Goal: Transaction & Acquisition: Purchase product/service

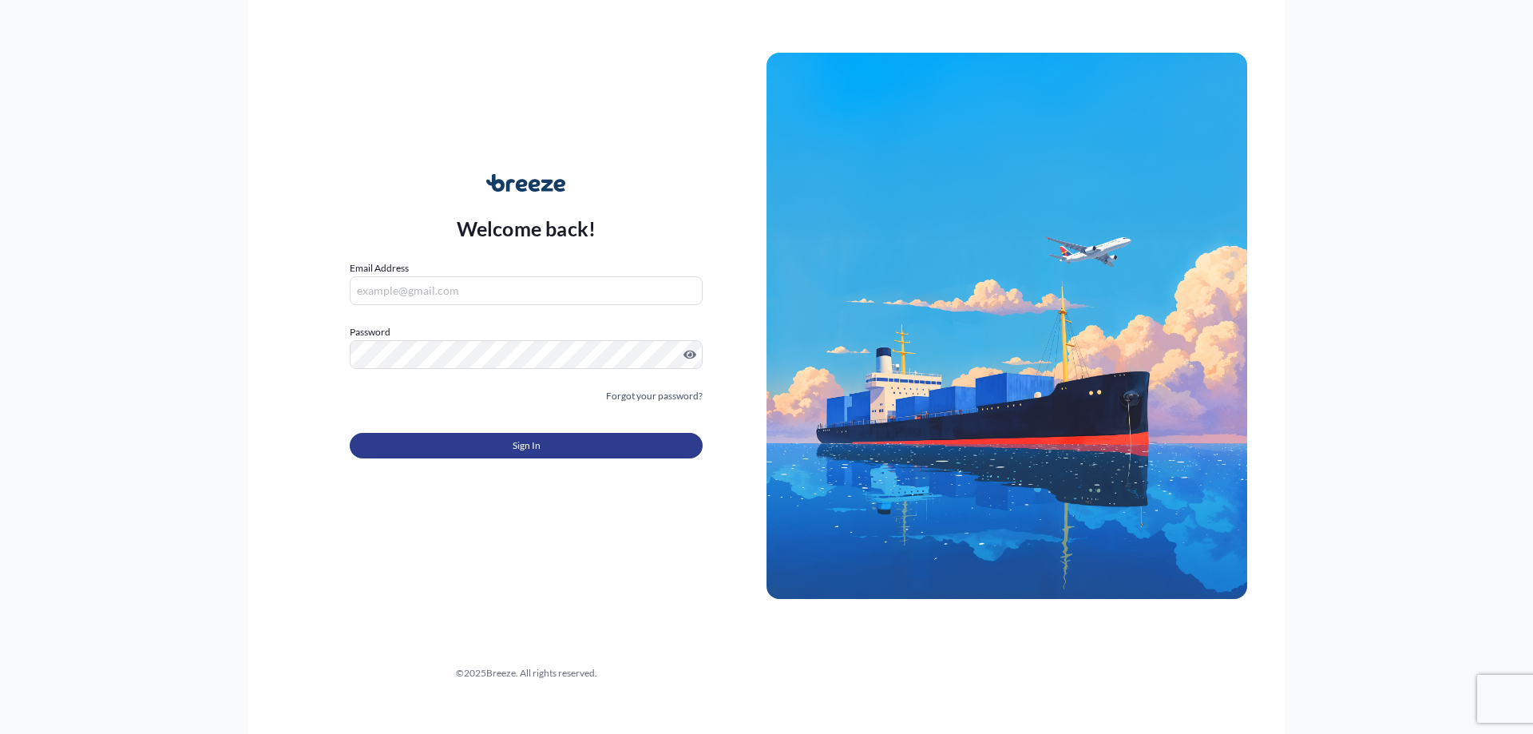
type input "[EMAIL_ADDRESS][DOMAIN_NAME]"
click at [464, 439] on button "Sign In" at bounding box center [526, 446] width 353 height 26
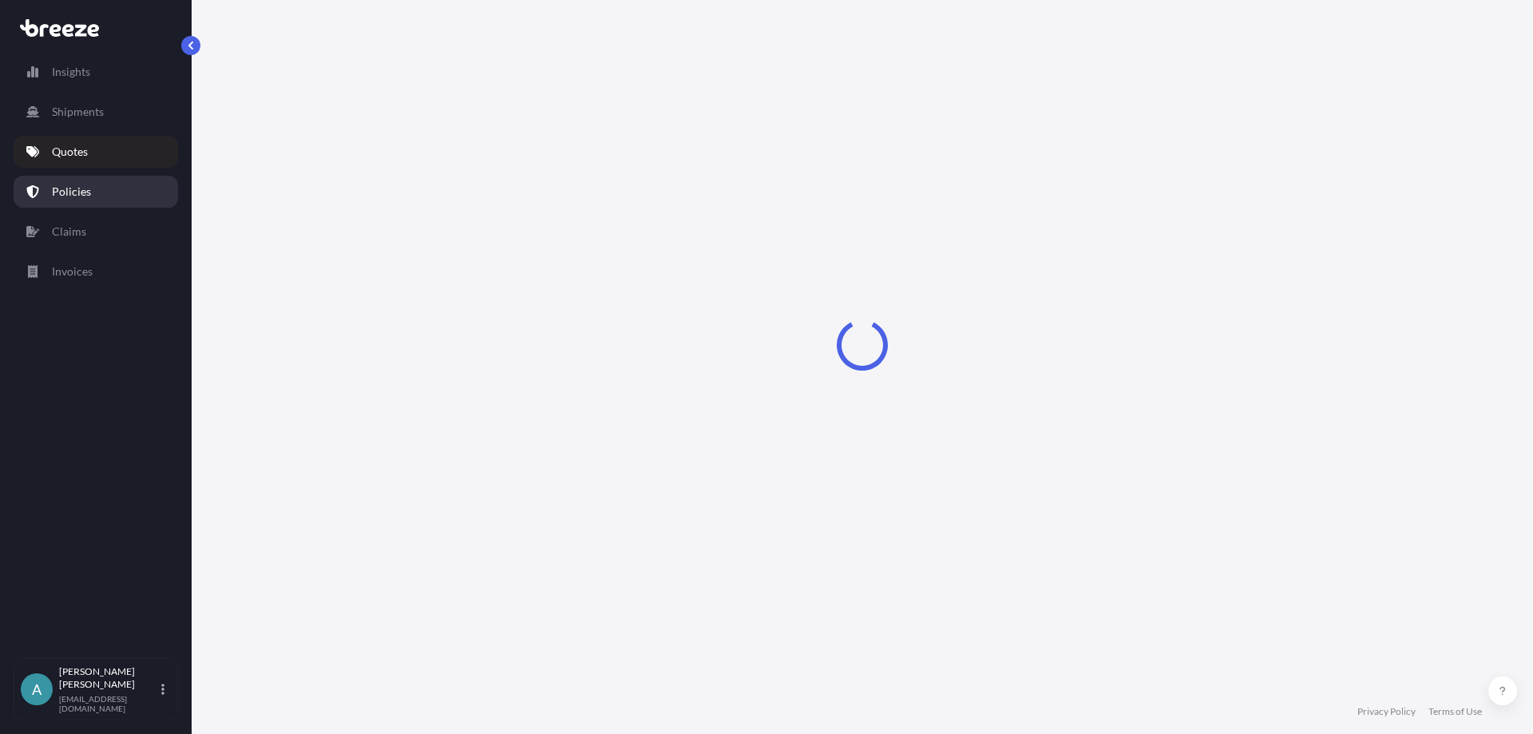
select select "Road"
select select "Sea"
select select "1"
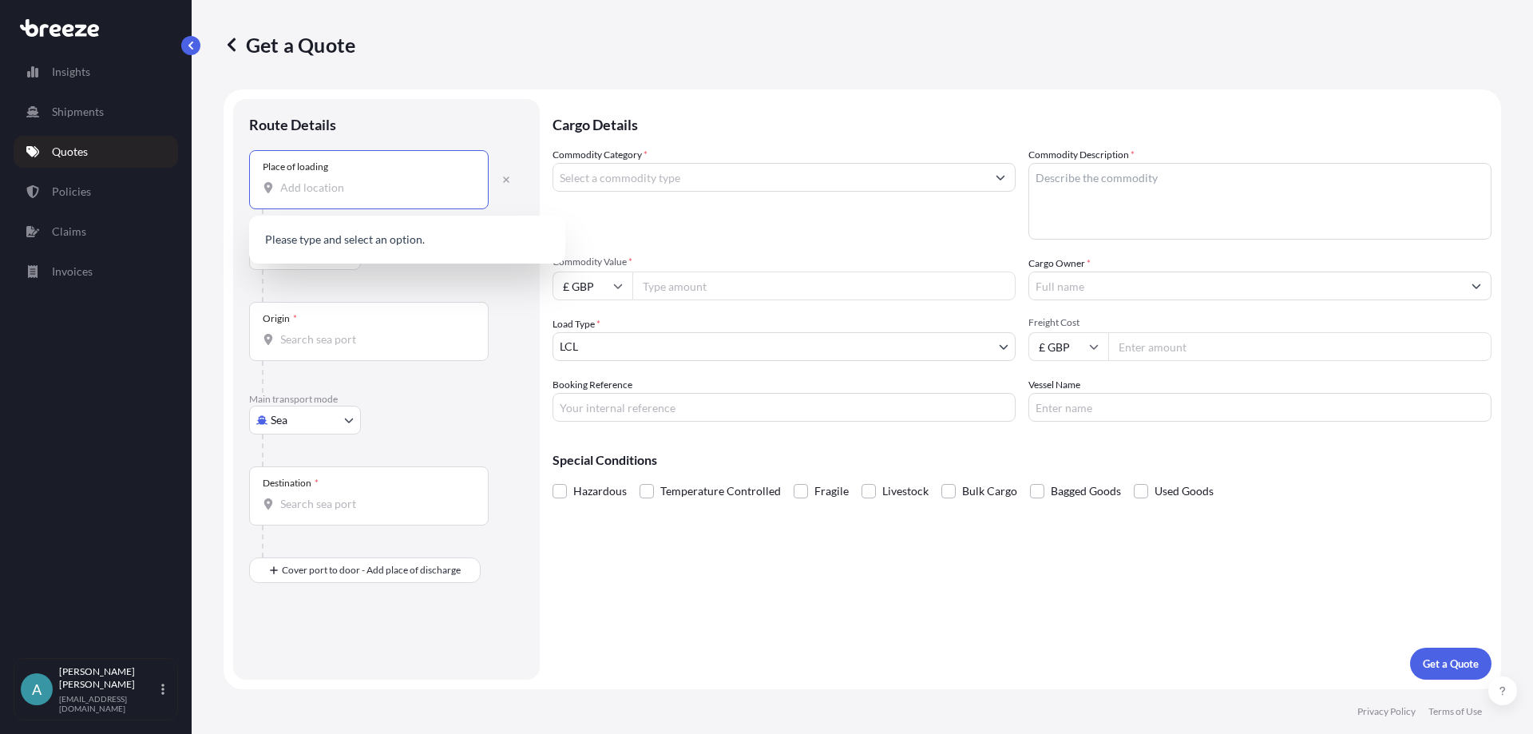
click at [314, 190] on input "Place of loading" at bounding box center [374, 188] width 188 height 16
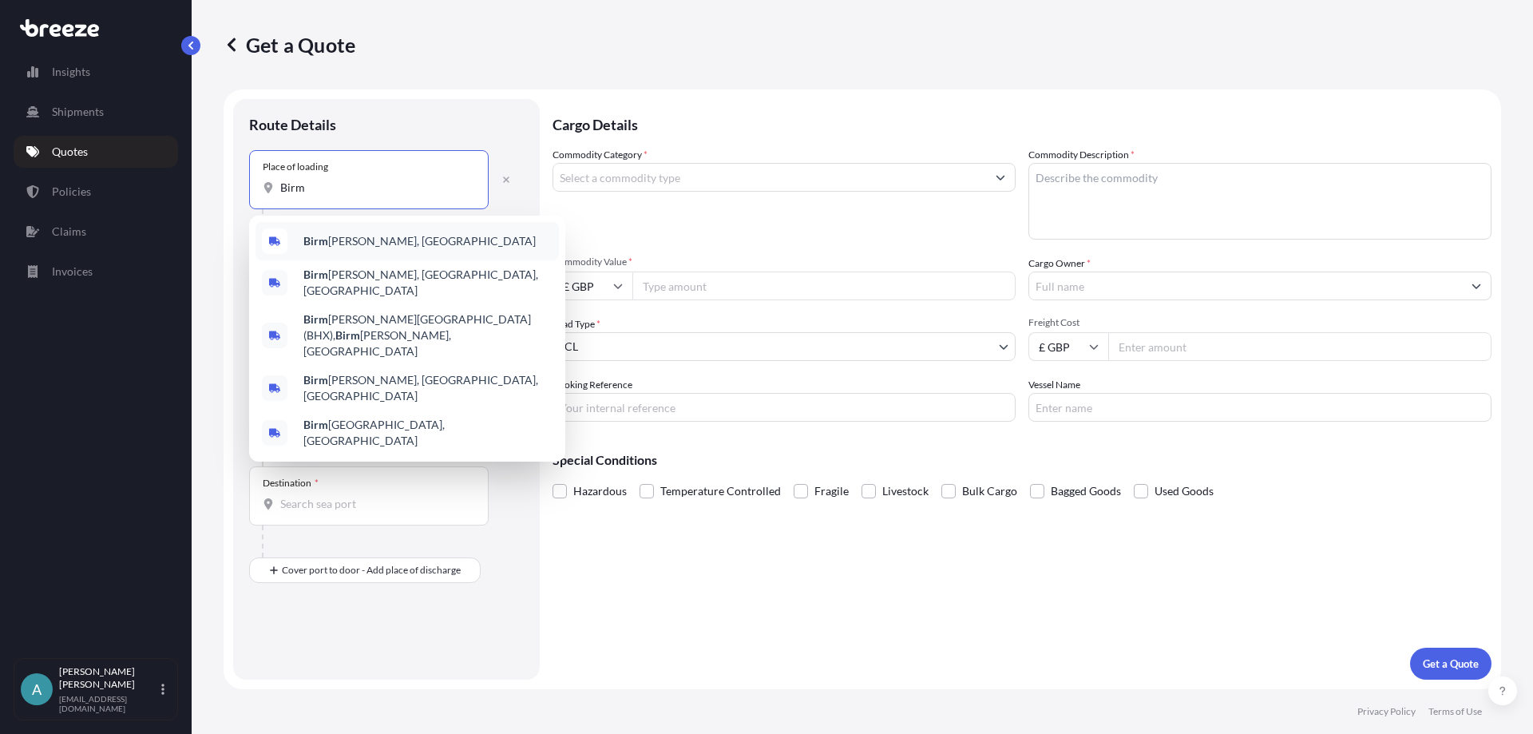
click at [301, 237] on div "Birm [PERSON_NAME], [GEOGRAPHIC_DATA]" at bounding box center [406, 241] width 303 height 38
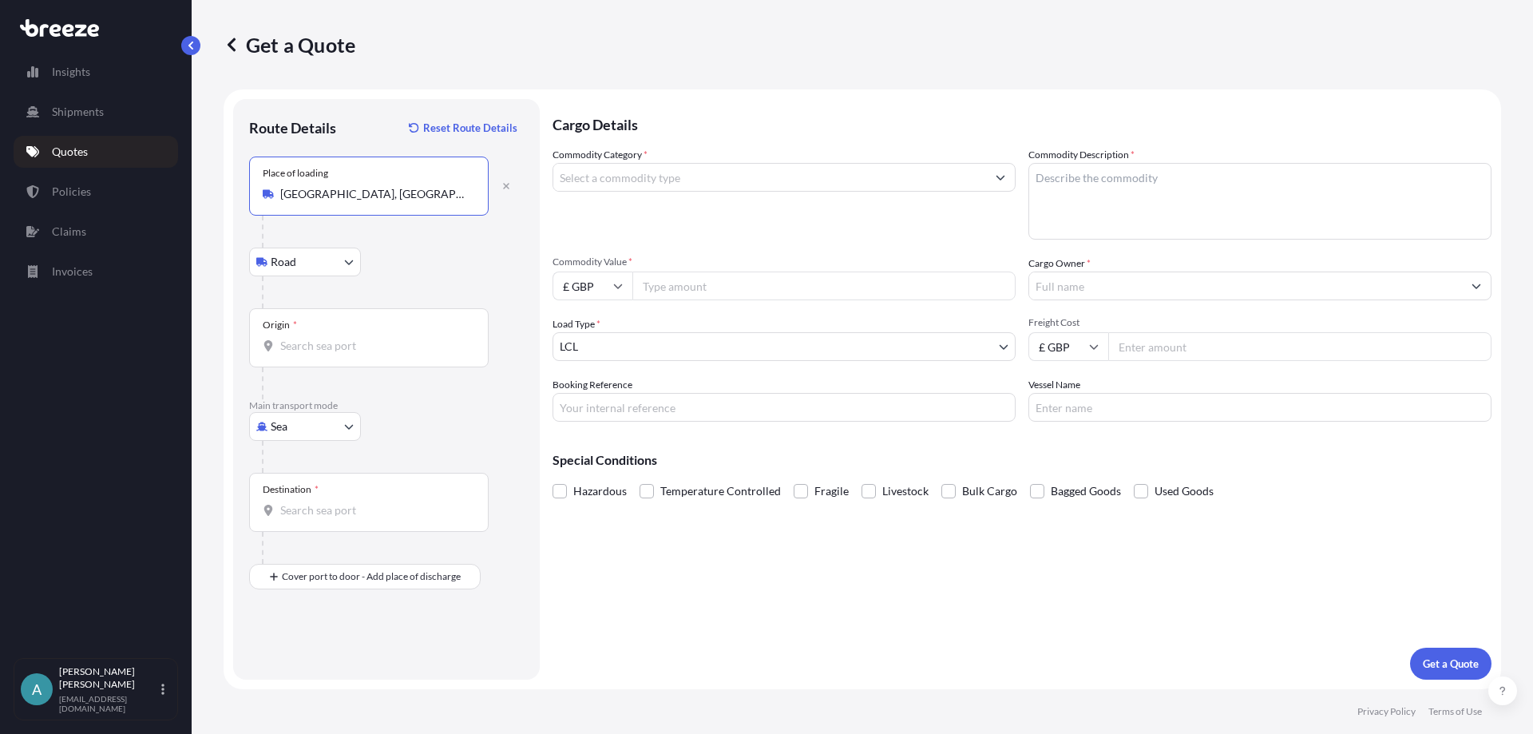
type input "[GEOGRAPHIC_DATA], [GEOGRAPHIC_DATA]"
click at [303, 437] on body "0 options available. 5 options available. Insights Shipments Quotes Policies Cl…" at bounding box center [766, 367] width 1533 height 734
click at [295, 522] on span "Road" at bounding box center [292, 525] width 26 height 16
select select "Road"
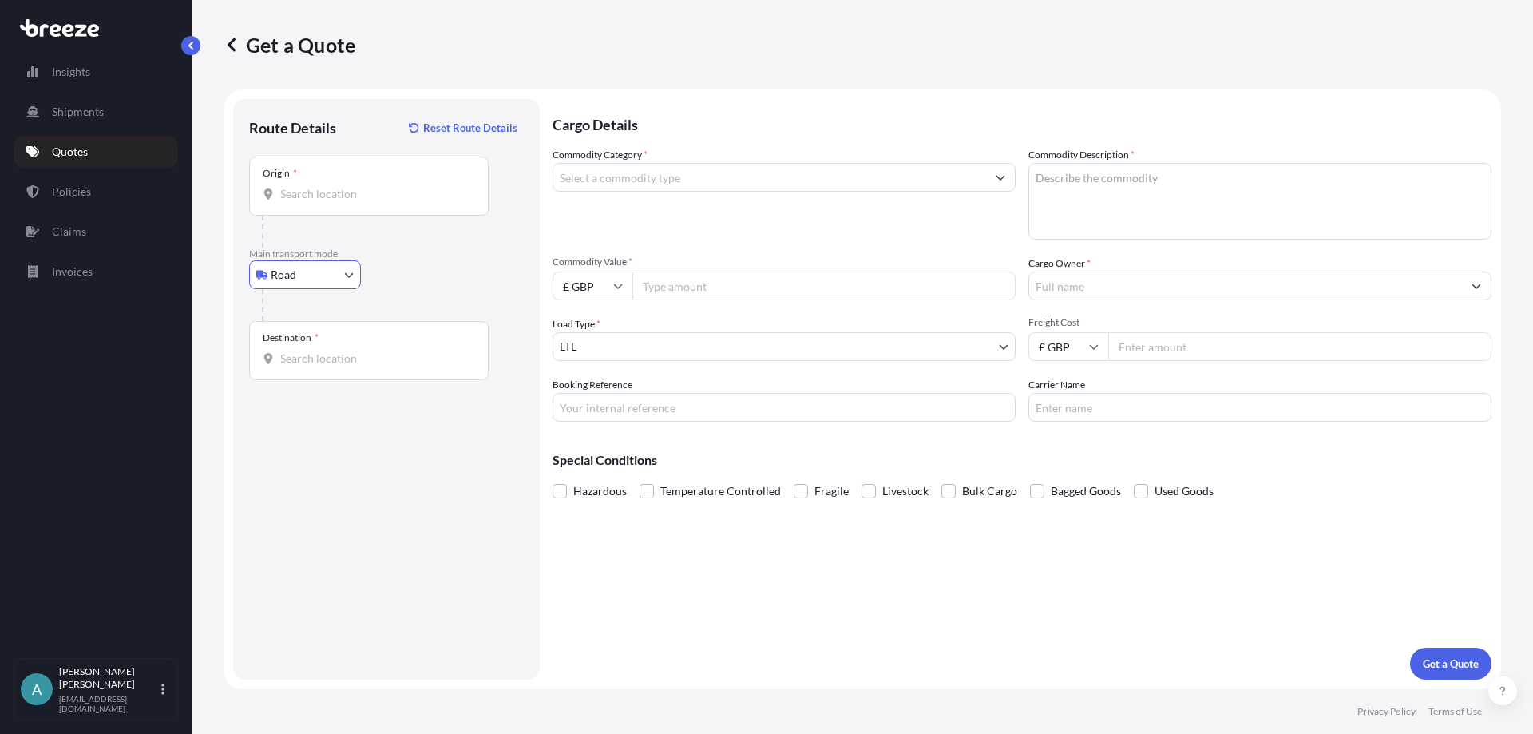
click at [350, 196] on input "Origin *" at bounding box center [374, 194] width 188 height 16
type input "[GEOGRAPHIC_DATA], [GEOGRAPHIC_DATA]"
click at [316, 353] on input "Destination *" at bounding box center [374, 358] width 188 height 16
paste input "[GEOGRAPHIC_DATA]"
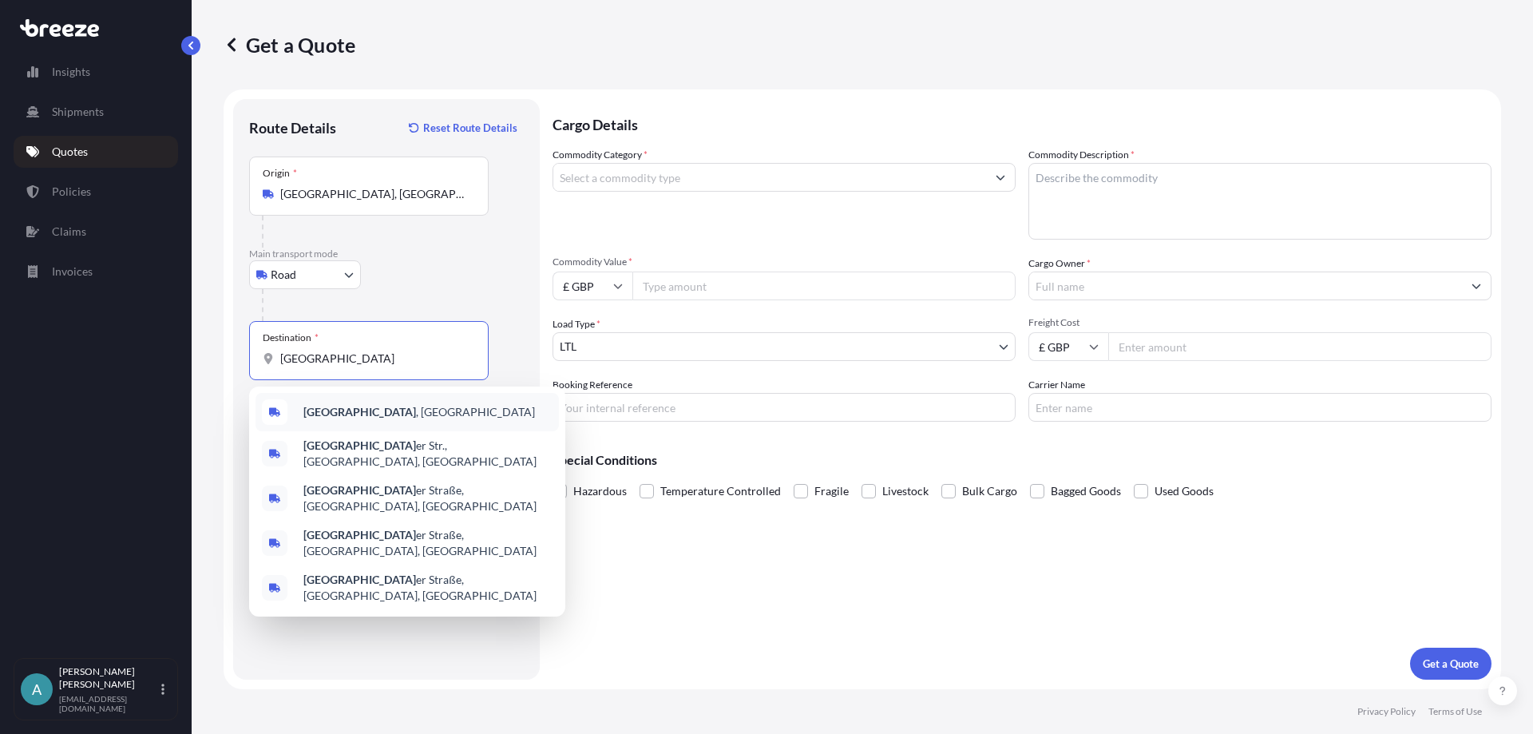
click at [341, 413] on b "[GEOGRAPHIC_DATA]" at bounding box center [359, 412] width 113 height 14
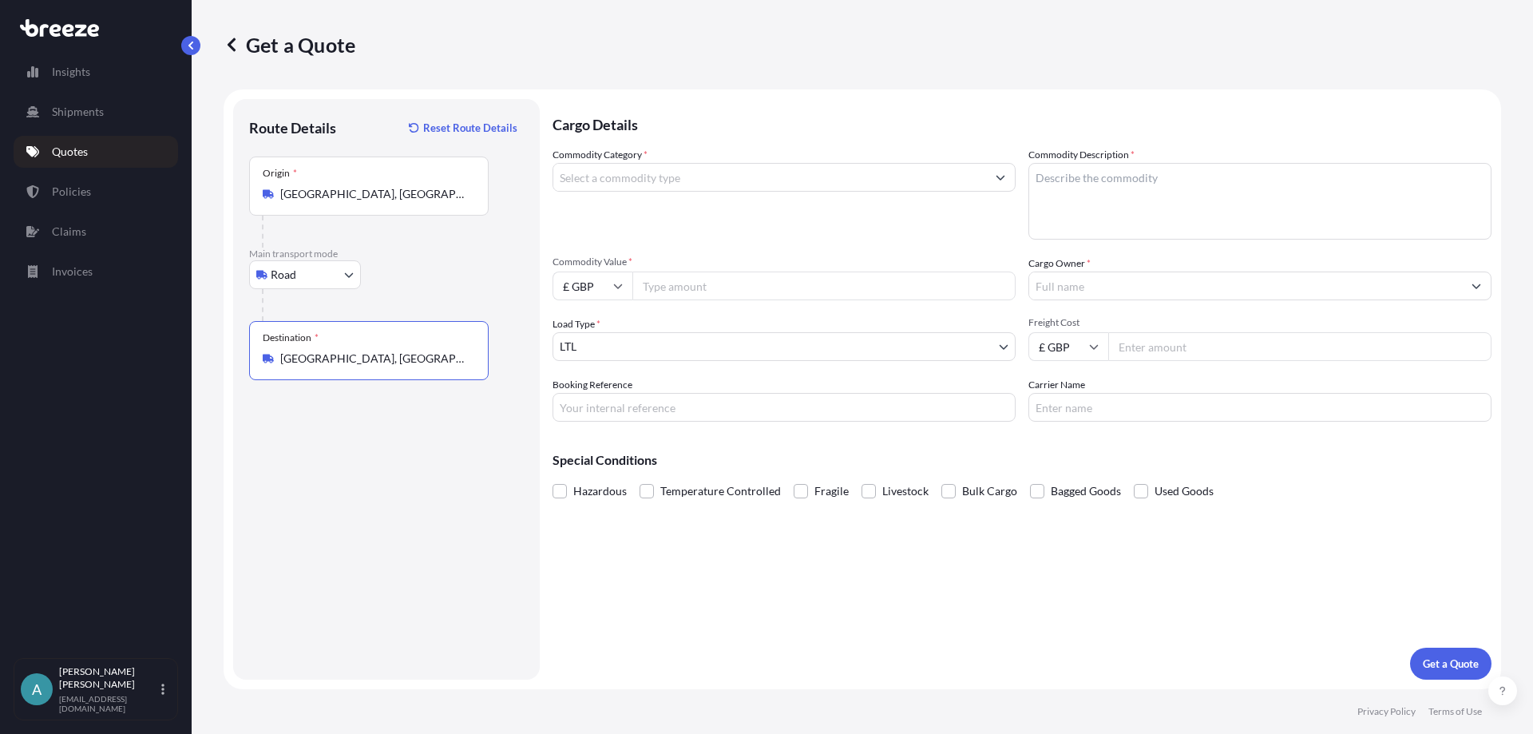
type input "[GEOGRAPHIC_DATA], [GEOGRAPHIC_DATA]"
click at [639, 173] on input "Commodity Category *" at bounding box center [769, 177] width 433 height 29
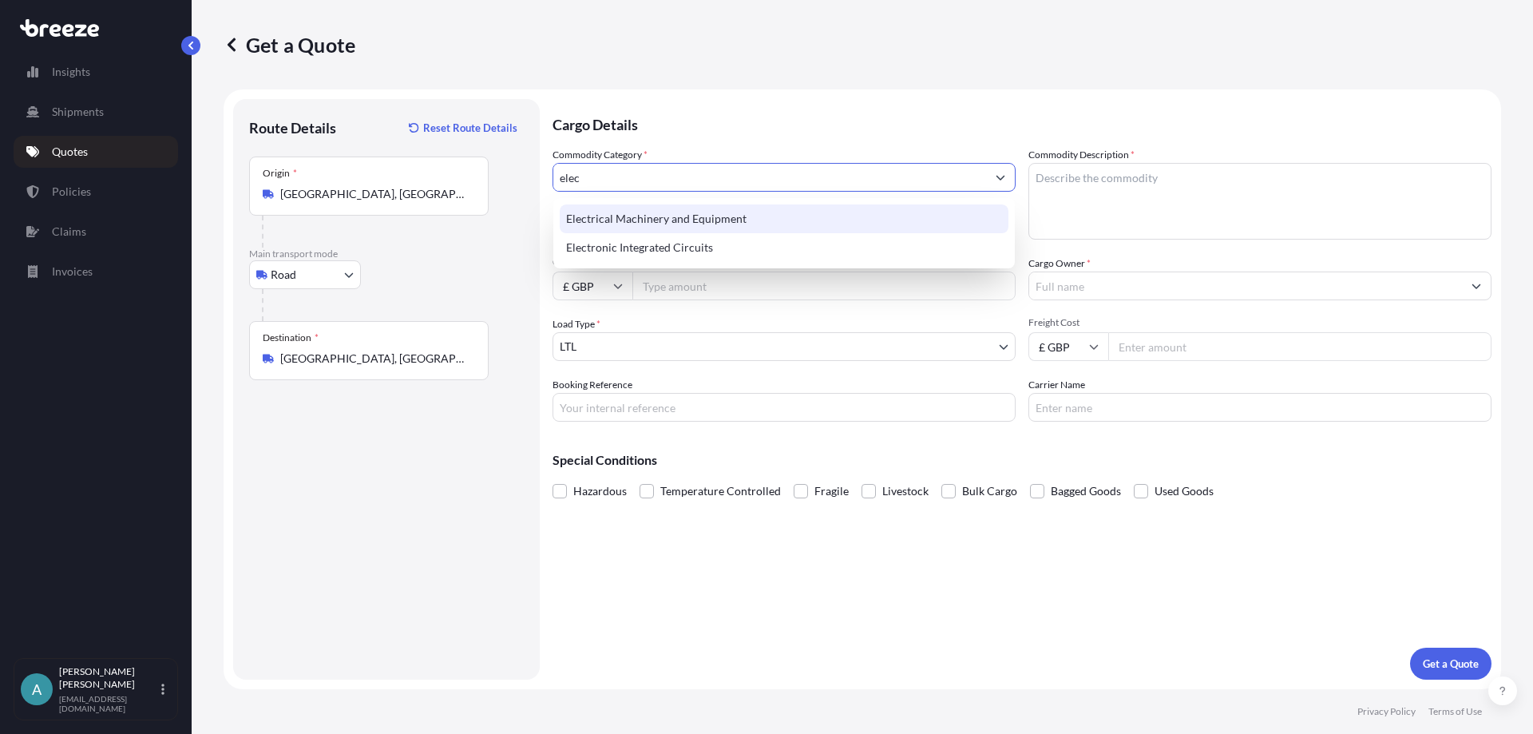
click at [661, 214] on div "Electrical Machinery and Equipment" at bounding box center [784, 218] width 449 height 29
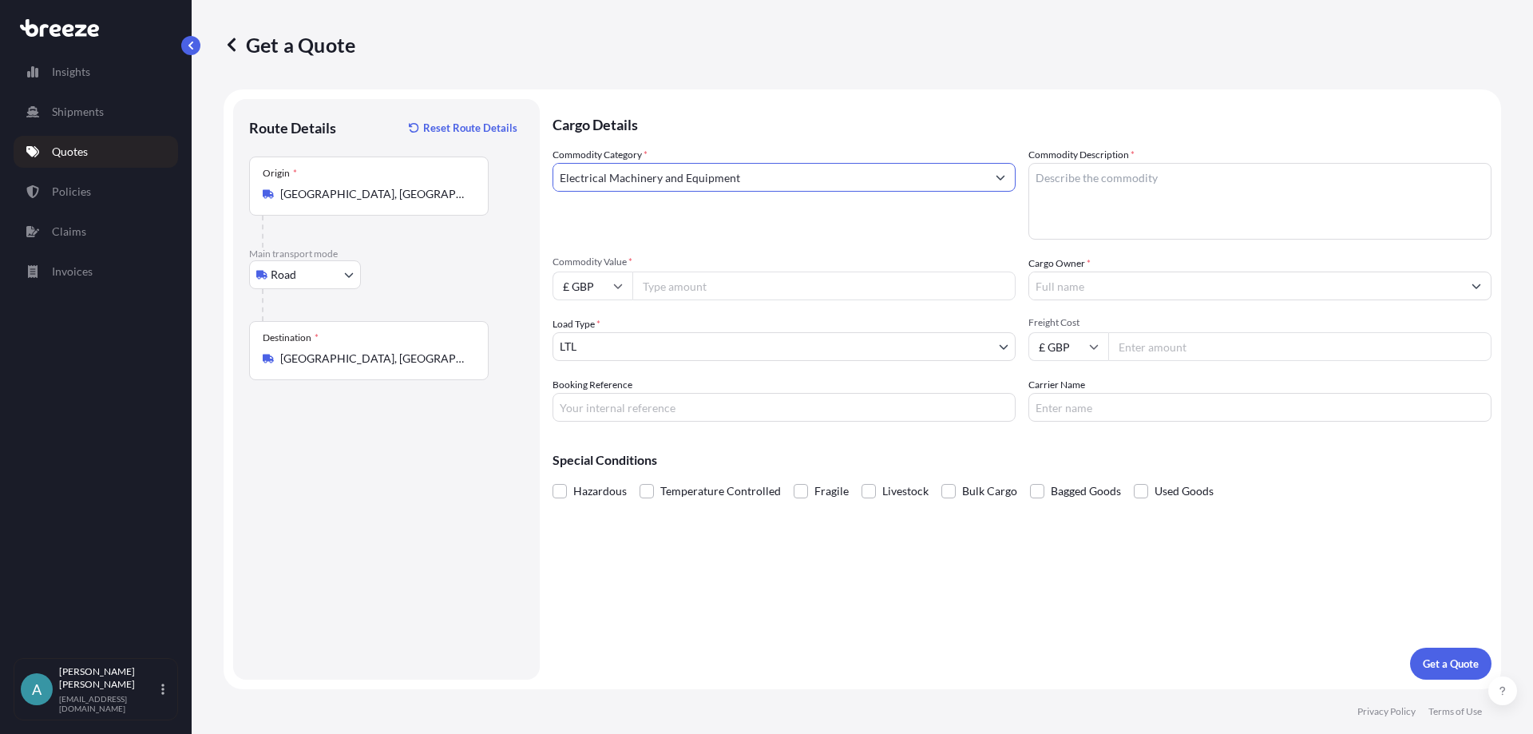
type input "Electrical Machinery and Equipment"
click at [1208, 167] on textarea "Commodity Description *" at bounding box center [1259, 201] width 463 height 77
paste textarea "Water Filters"
paste textarea "REMOTE CONTROL HANDSETS"
type textarea "Water Filters, REMOTE CONTROL HANDSETS"
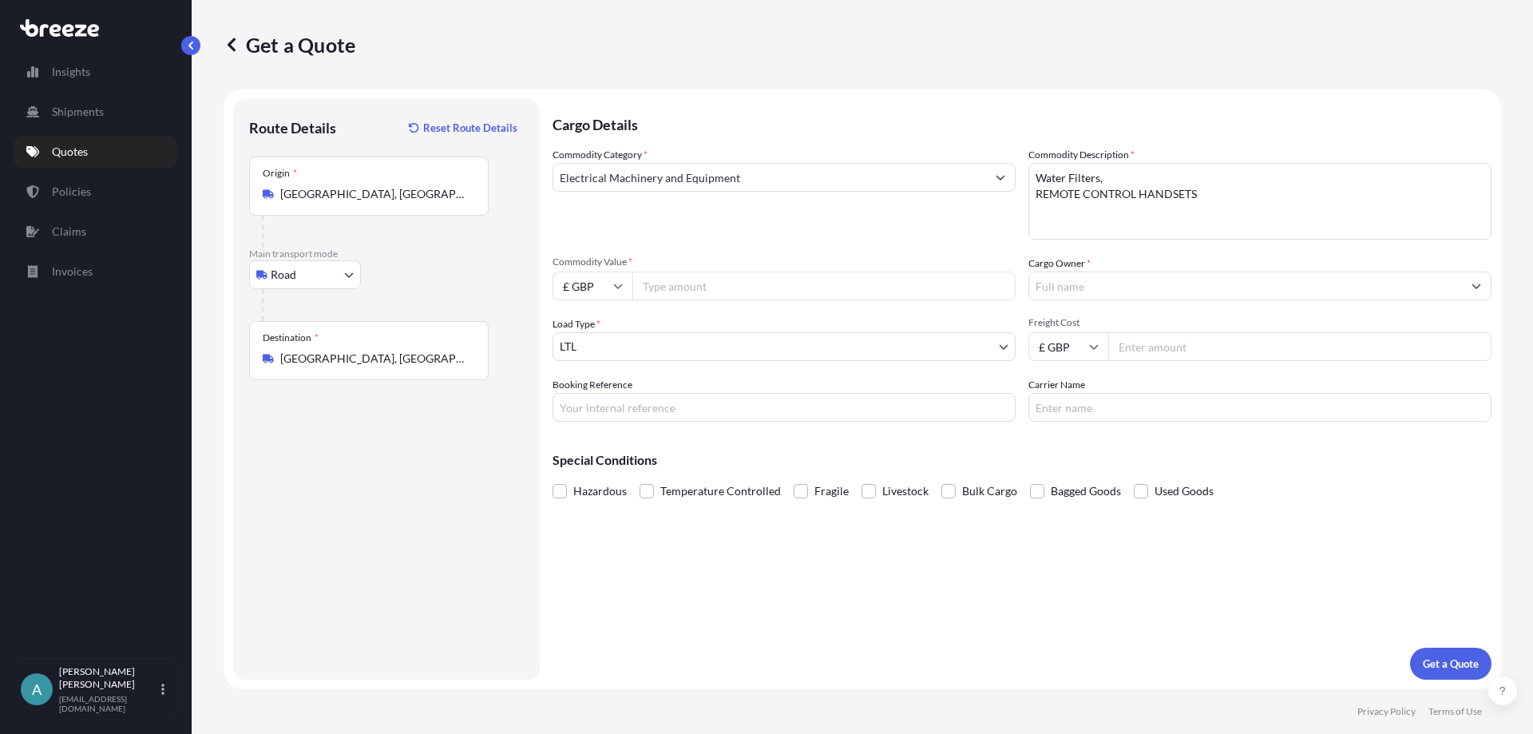
click at [686, 279] on input "Commodity Value *" at bounding box center [823, 285] width 383 height 29
click at [654, 283] on input "Commodity Value *" at bounding box center [823, 285] width 383 height 29
paste input "14101.97"
type input "14101.97"
click at [831, 205] on div "Commodity Category * Electrical Machinery and Equipment" at bounding box center [783, 193] width 463 height 93
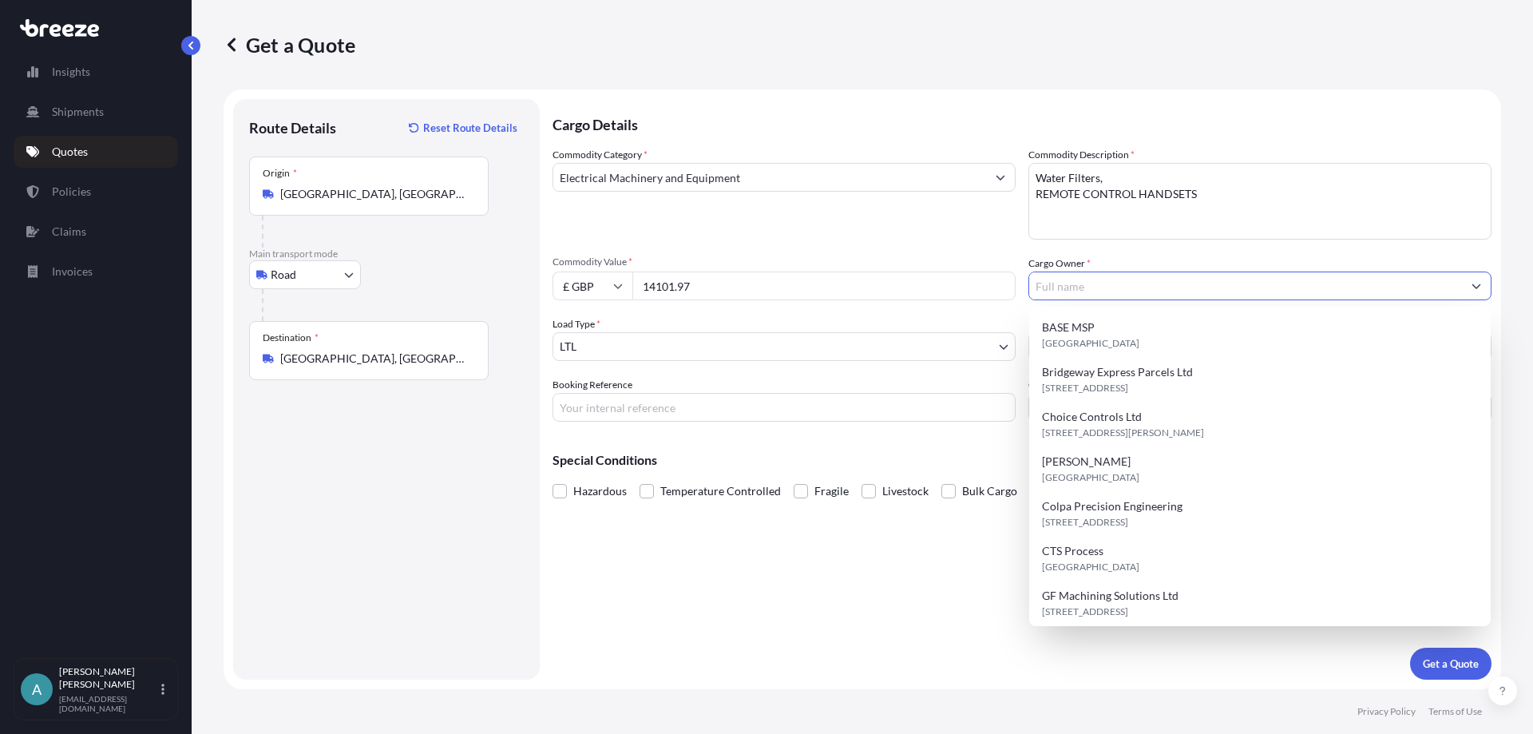
click at [1048, 274] on input "Cargo Owner *" at bounding box center [1245, 285] width 433 height 29
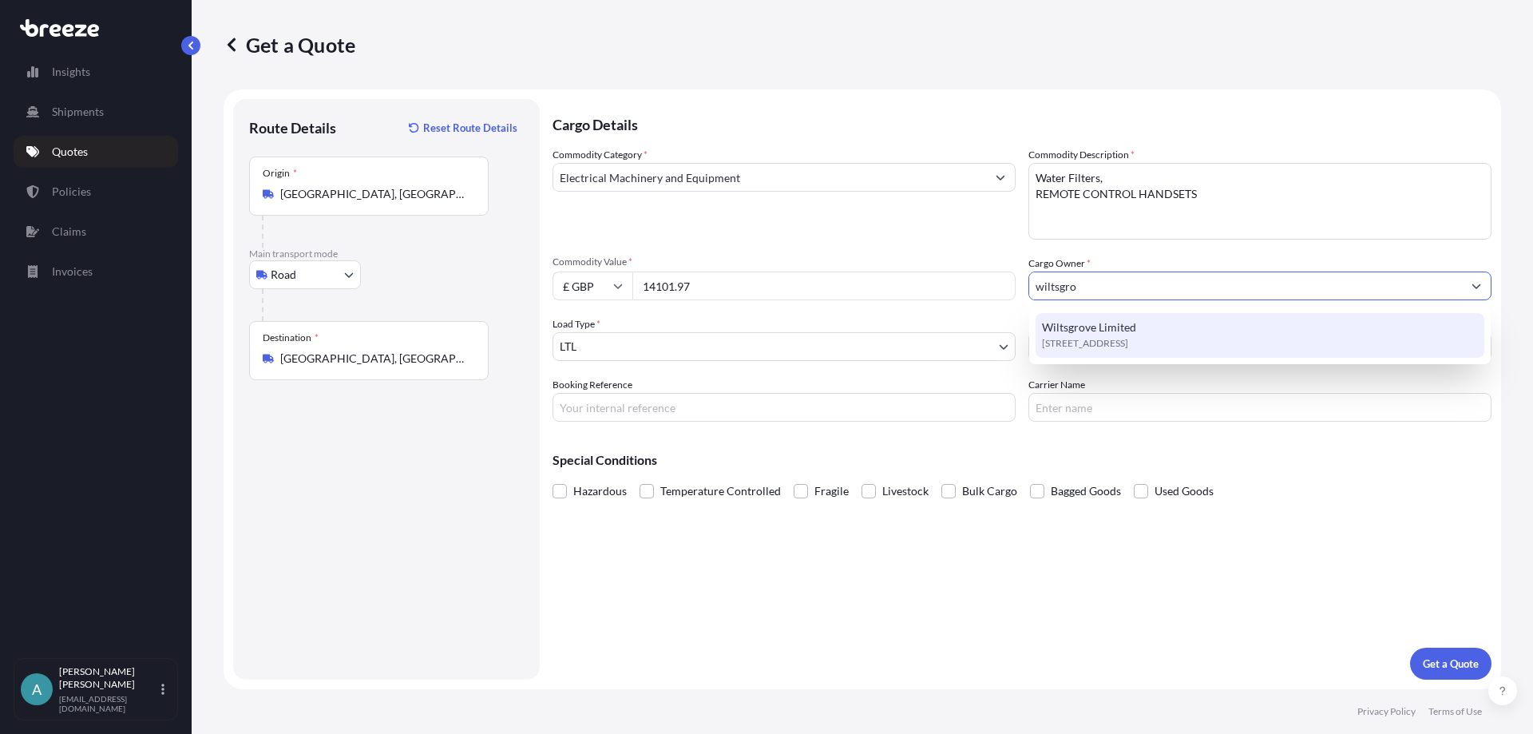
click at [1070, 327] on span "Wiltsgrove Limited" at bounding box center [1089, 327] width 94 height 16
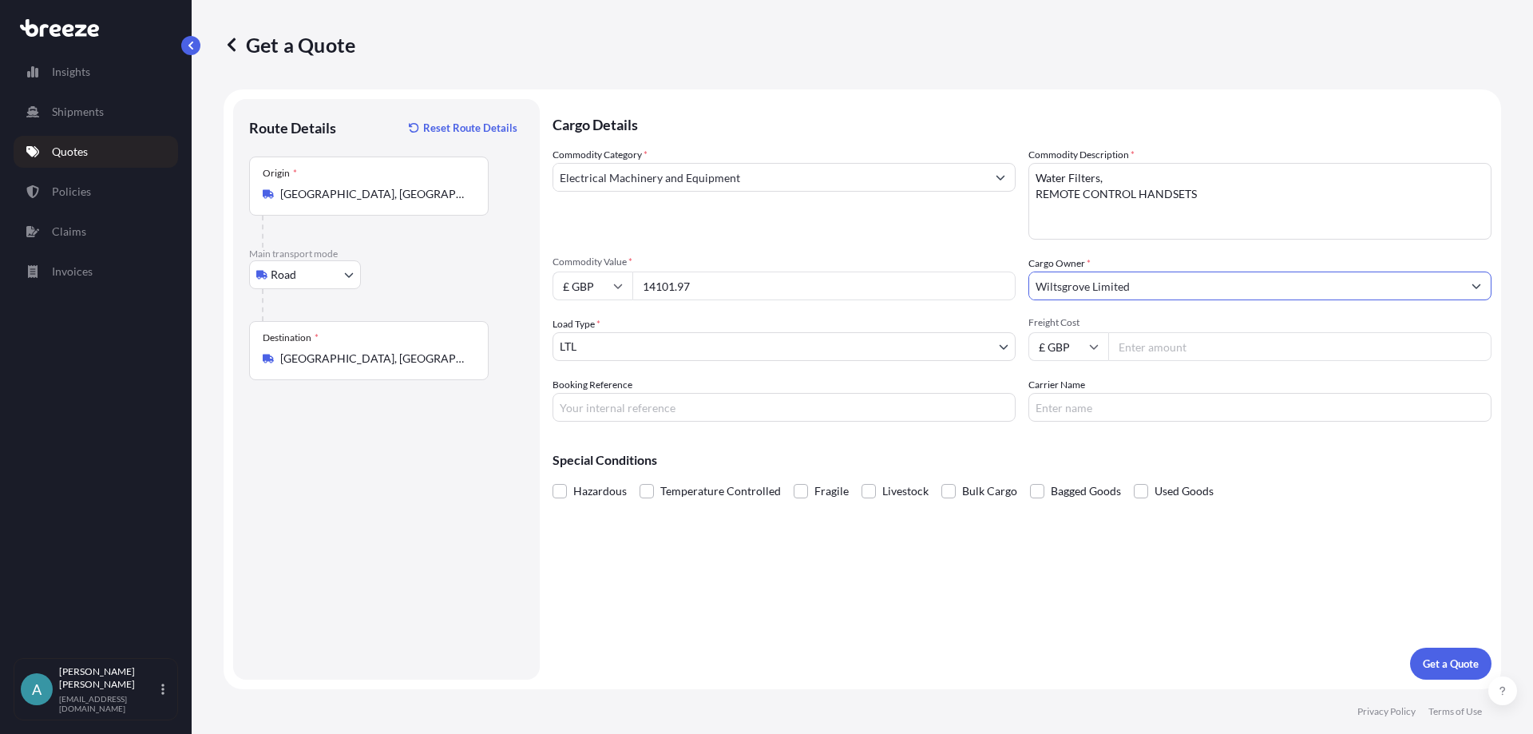
type input "Wiltsgrove Limited"
click at [647, 348] on body "15 options available. 1 option available. 0 options available. 1 option availab…" at bounding box center [766, 367] width 1533 height 734
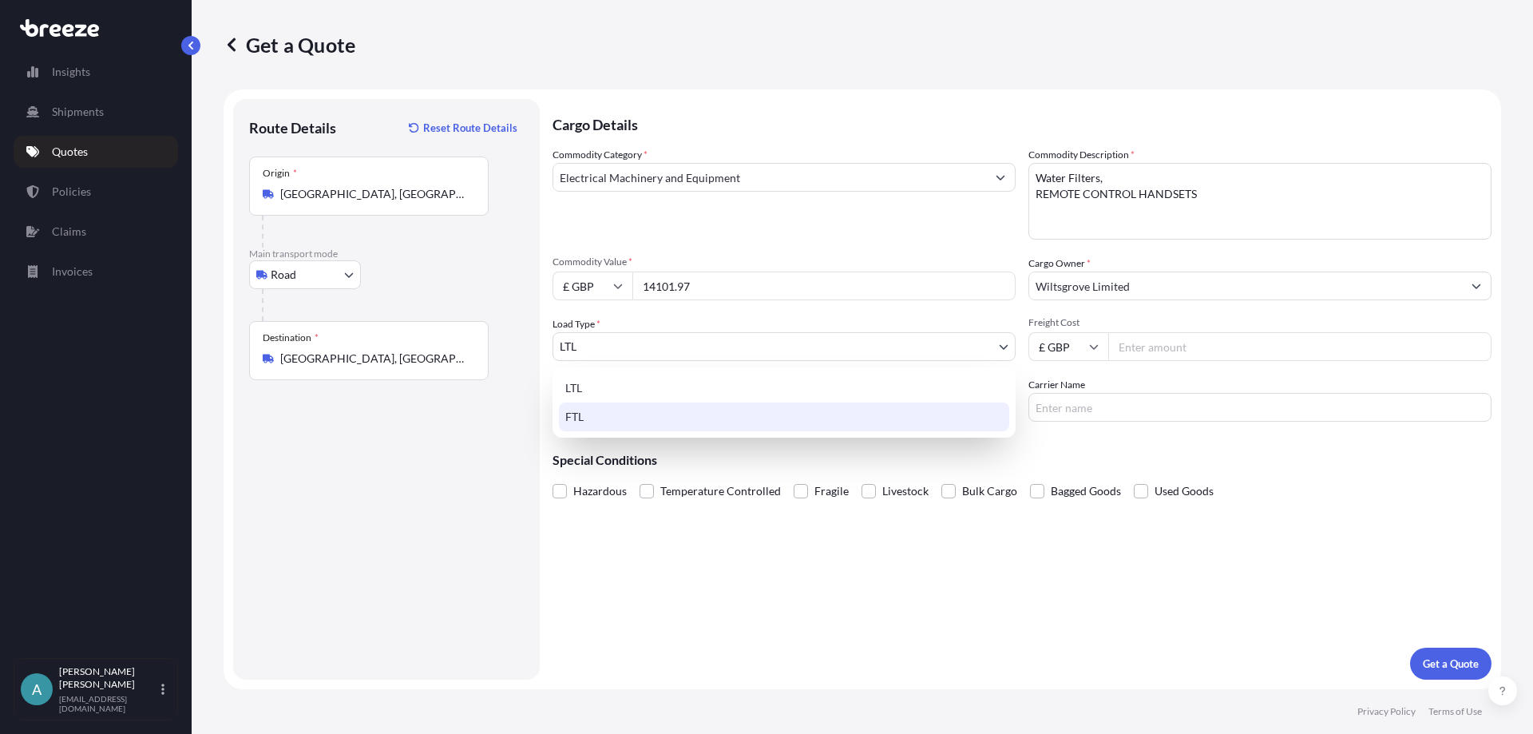
click at [630, 413] on div "FTL" at bounding box center [784, 416] width 450 height 29
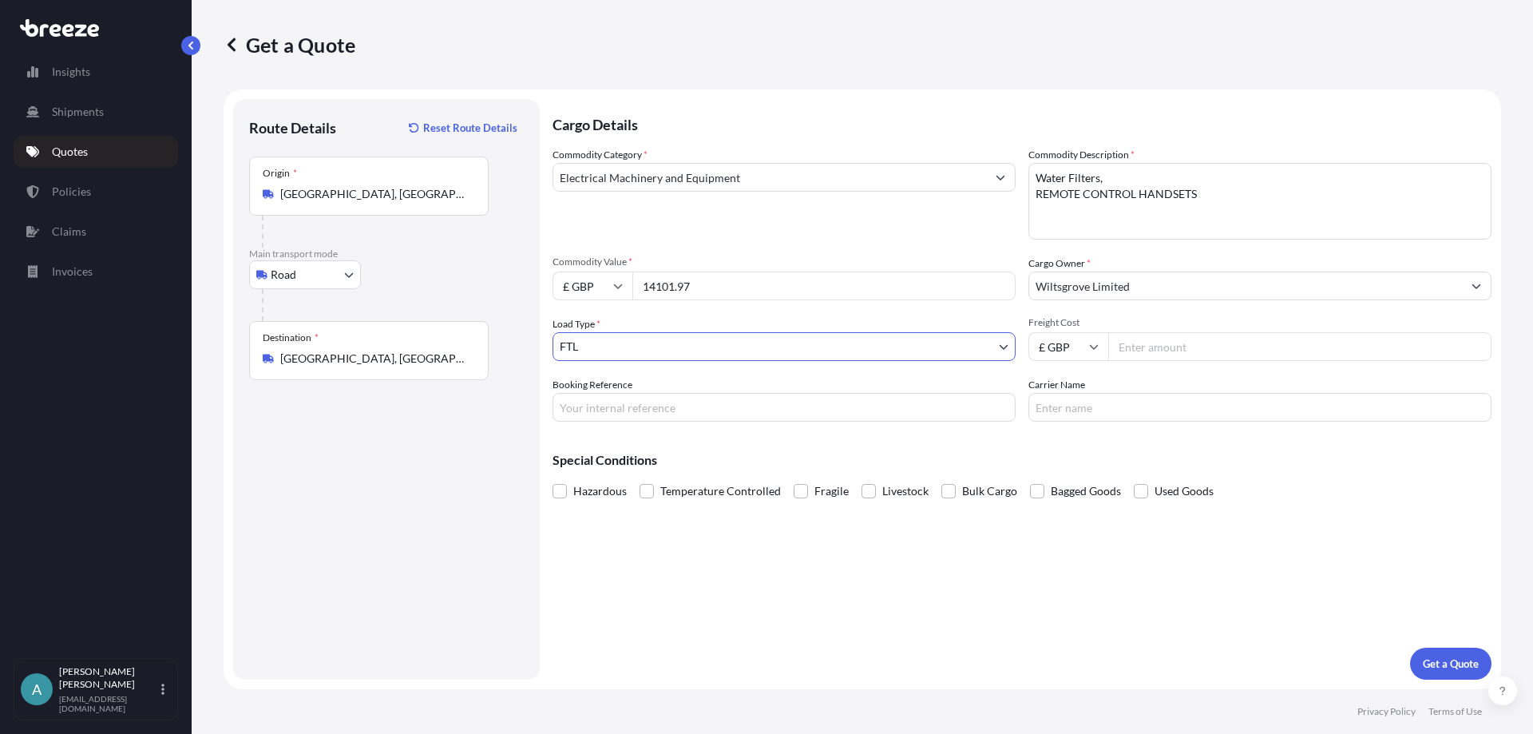
click at [561, 342] on body "15 options available. 1 option available. 0 options available. 1 option availab…" at bounding box center [766, 367] width 1533 height 734
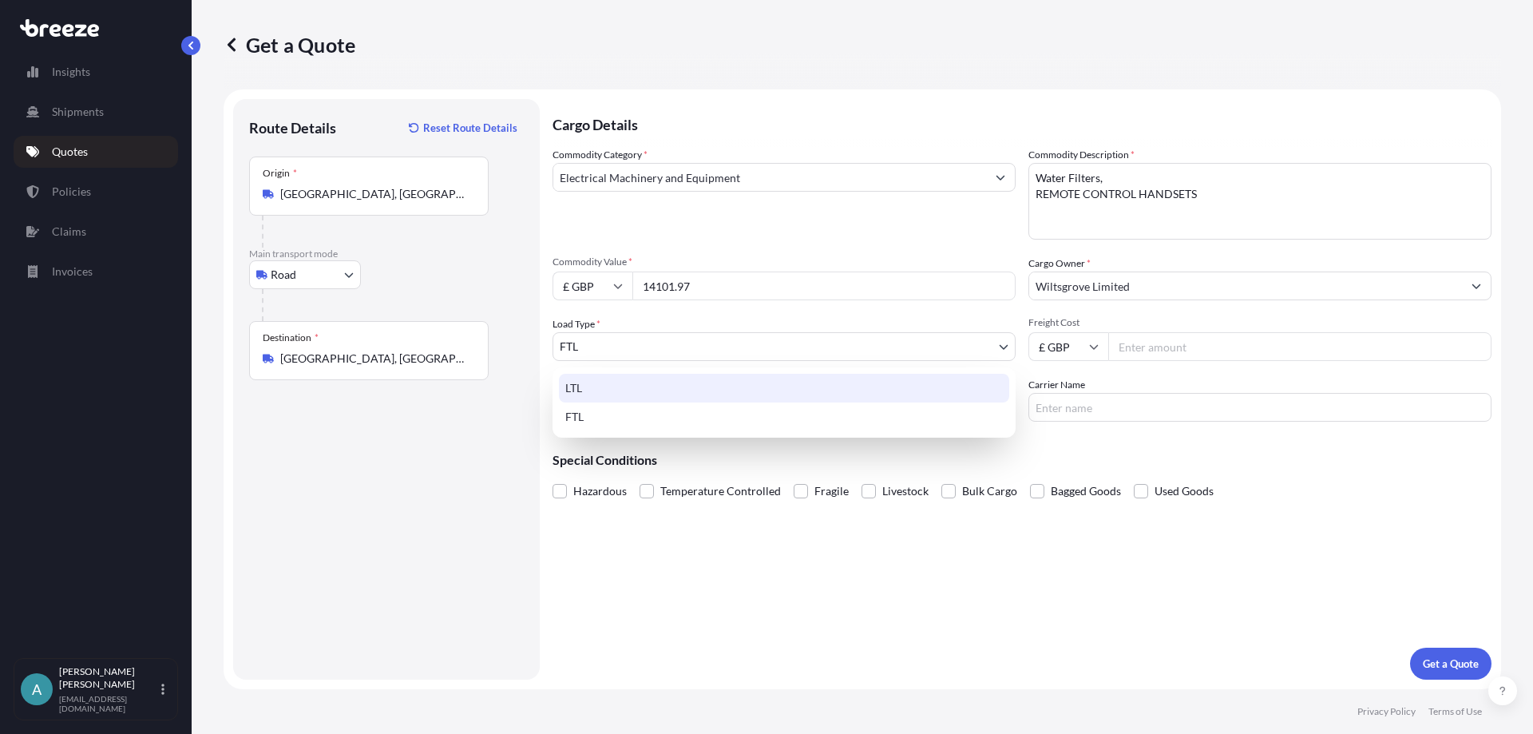
click at [572, 390] on div "LTL" at bounding box center [784, 388] width 450 height 29
select select "1"
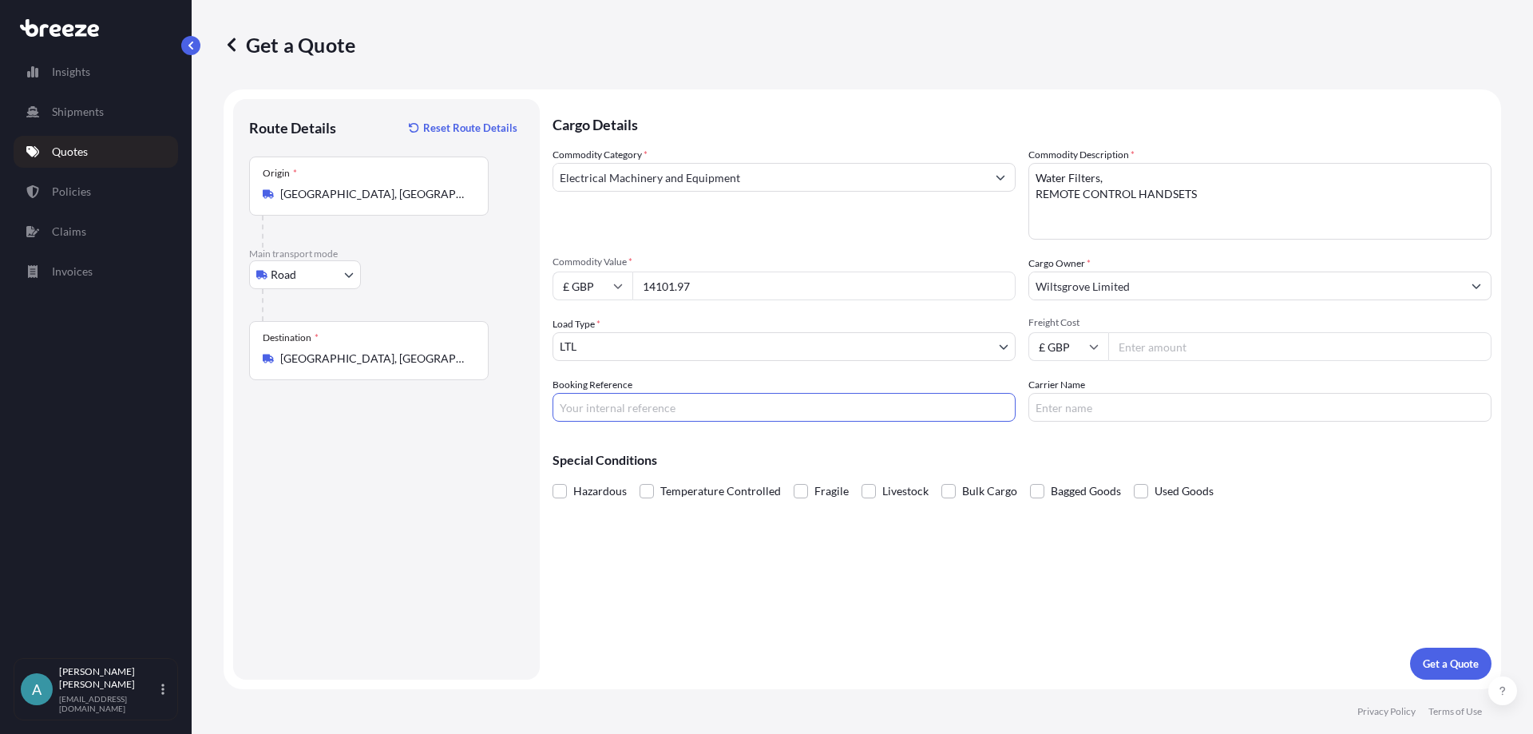
click at [616, 417] on input "Booking Reference" at bounding box center [783, 407] width 463 height 29
click at [602, 395] on input "Booking Reference" at bounding box center [783, 407] width 463 height 29
paste input "BRI250000670"
type input "BRI250000670"
click at [818, 452] on div "Special Conditions Hazardous Temperature Controlled Fragile Livestock Bulk Carg…" at bounding box center [1021, 468] width 939 height 69
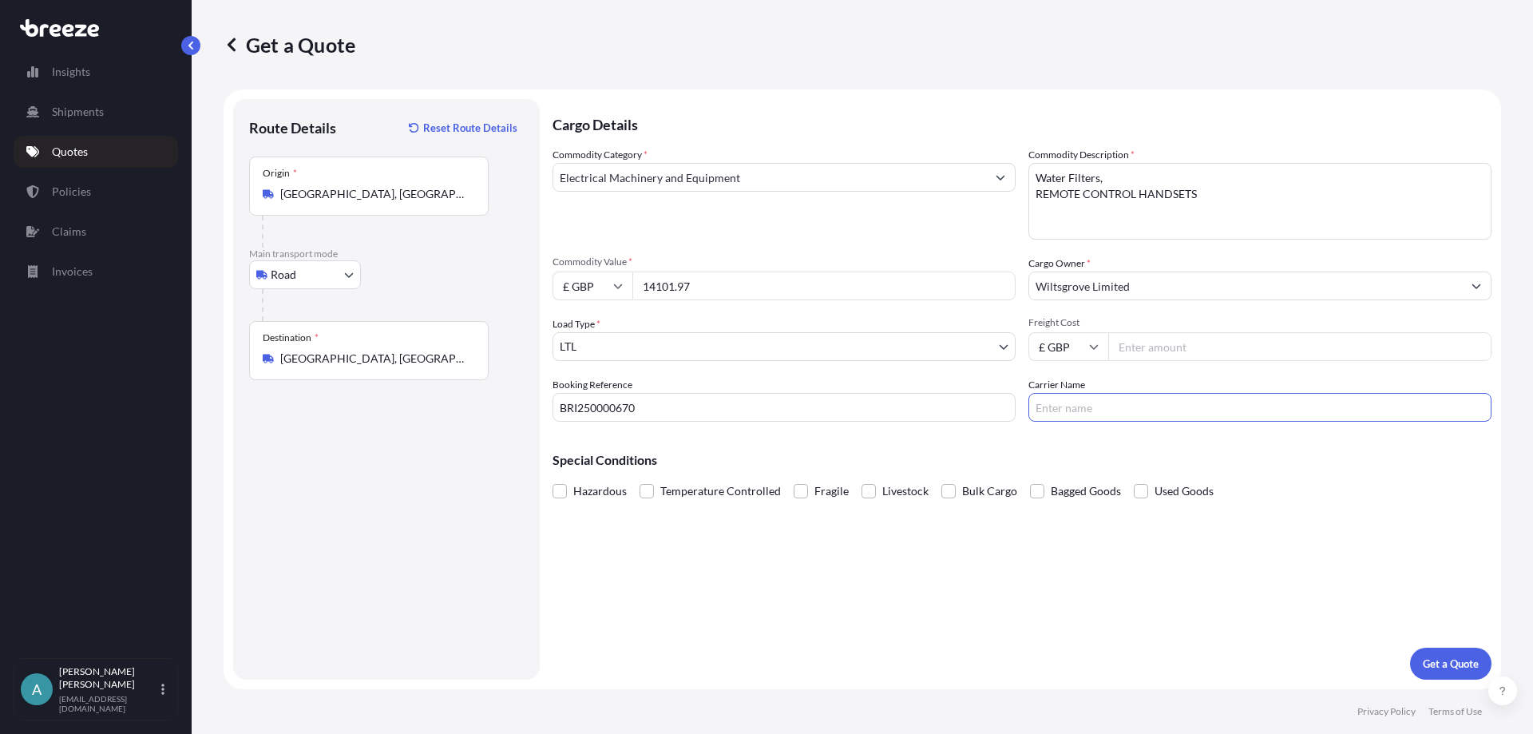
click at [1099, 397] on input "Carrier Name" at bounding box center [1259, 407] width 463 height 29
type input "DSV"
click at [1154, 342] on input "Freight Cost" at bounding box center [1299, 346] width 383 height 29
type input "753.90"
click at [1012, 583] on div "Cargo Details Commodity Category * Electrical Machinery and Equipment Commodity…" at bounding box center [1021, 389] width 939 height 580
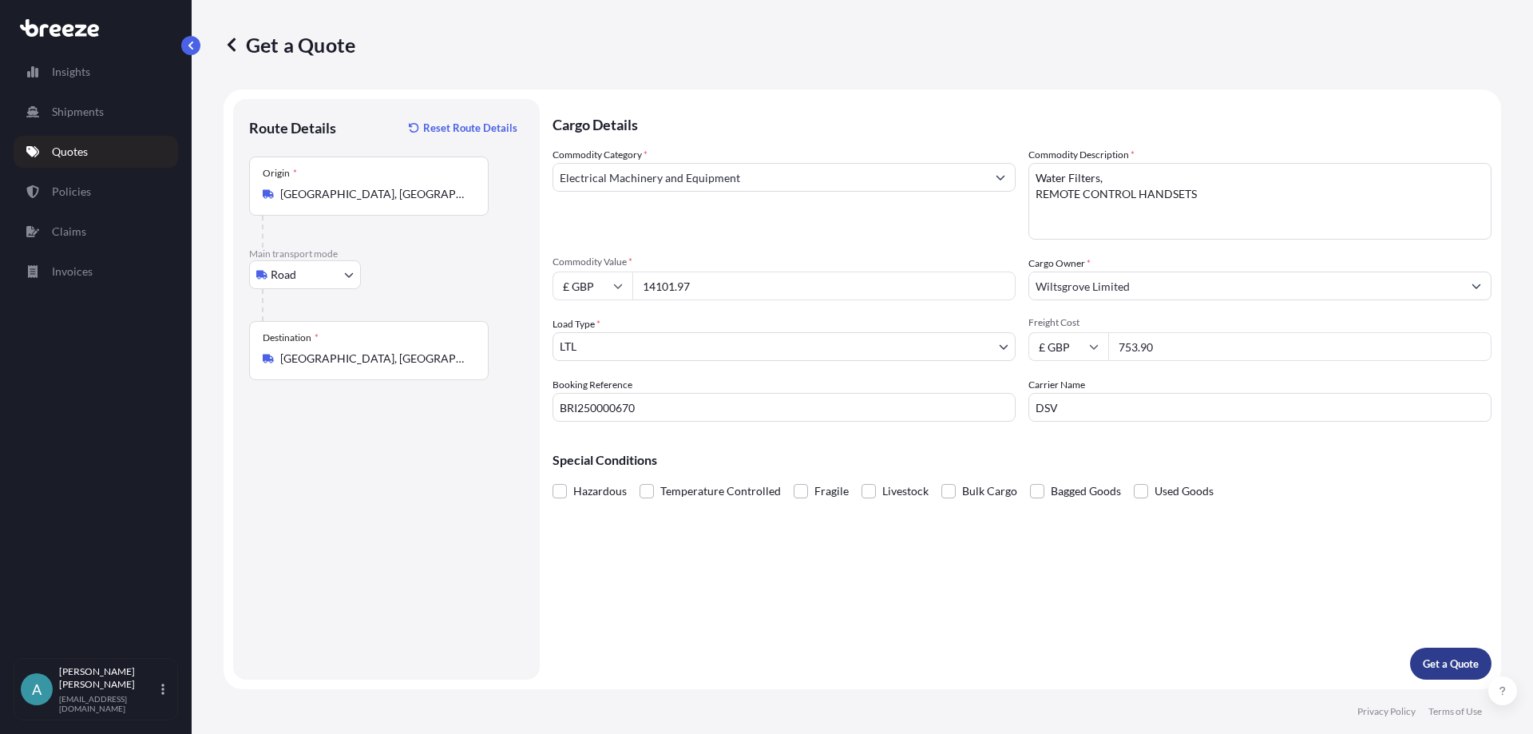
click at [1450, 663] on p "Get a Quote" at bounding box center [1450, 663] width 56 height 16
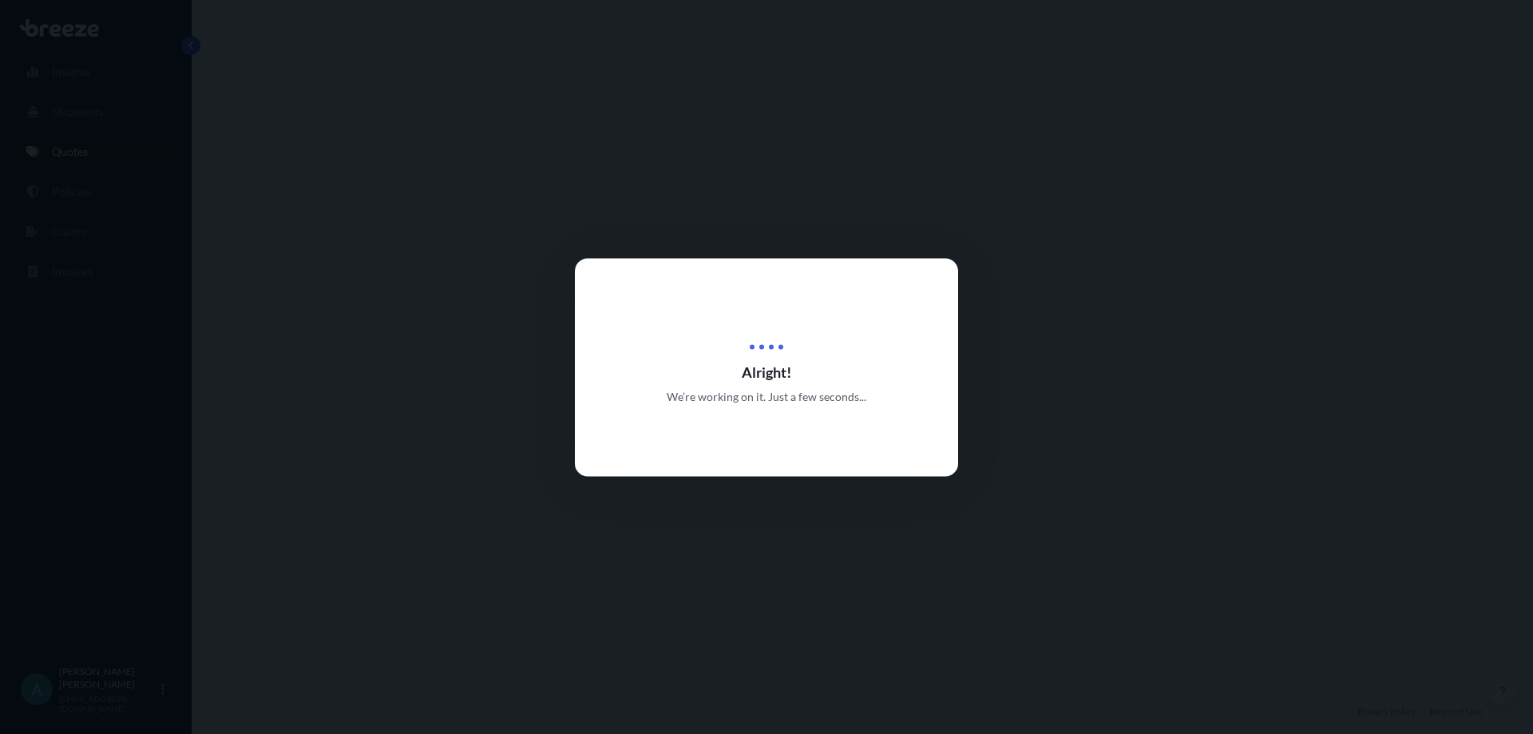
select select "Road"
select select "1"
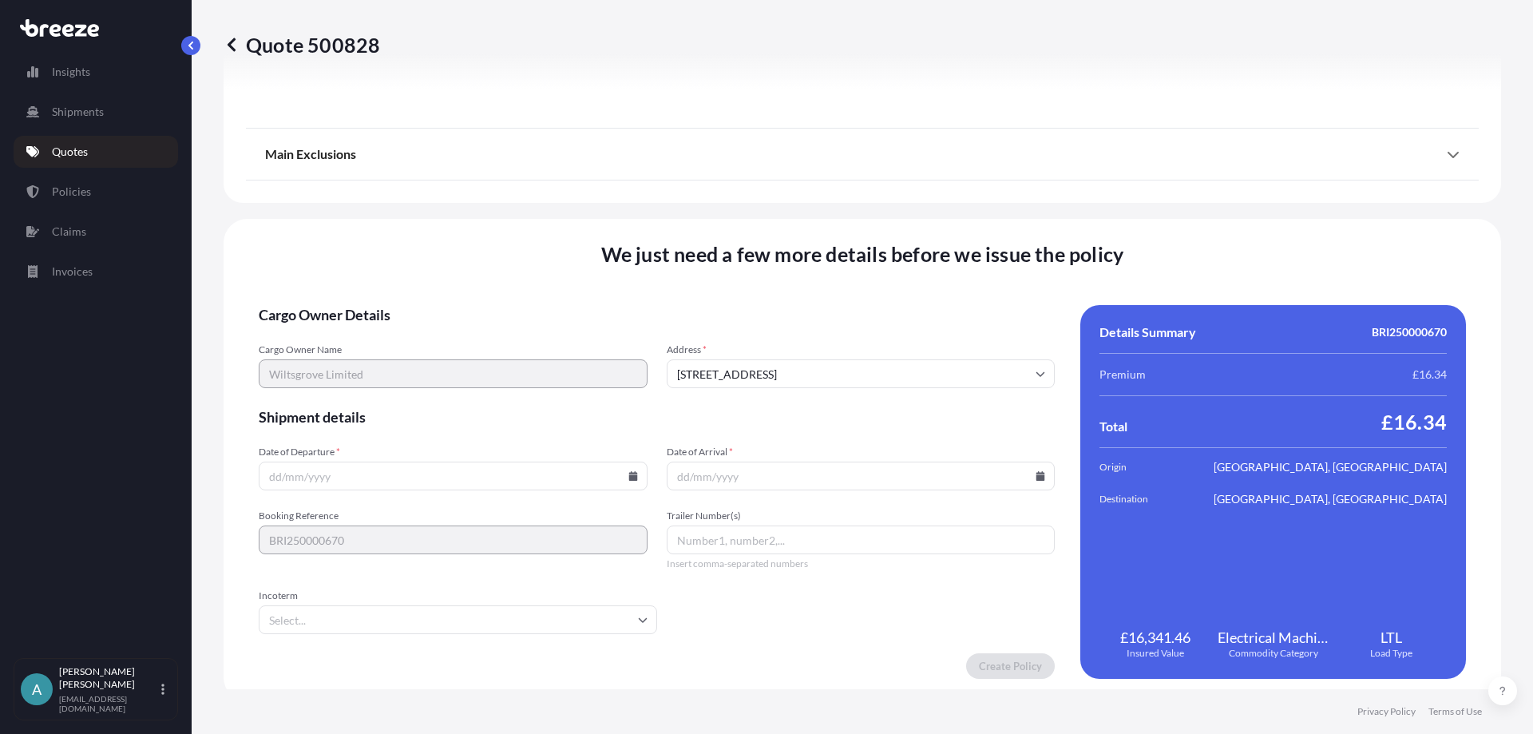
scroll to position [1800, 0]
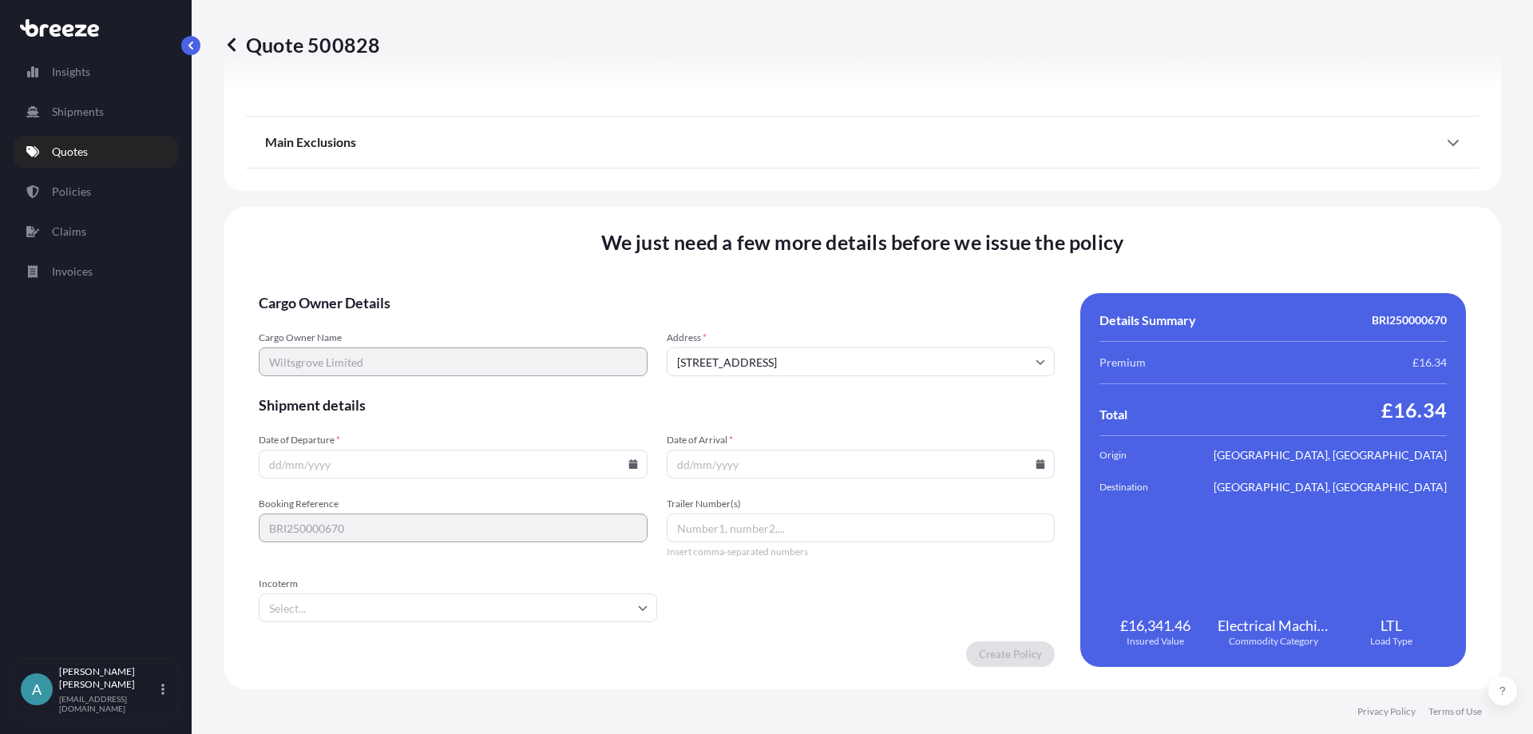
click at [406, 453] on input "Date of Departure *" at bounding box center [453, 463] width 389 height 29
click at [635, 462] on input "Date of Departure *" at bounding box center [453, 463] width 389 height 29
click at [628, 460] on icon at bounding box center [633, 464] width 10 height 10
click at [382, 291] on button "7" at bounding box center [377, 292] width 26 height 26
type input "[DATE]"
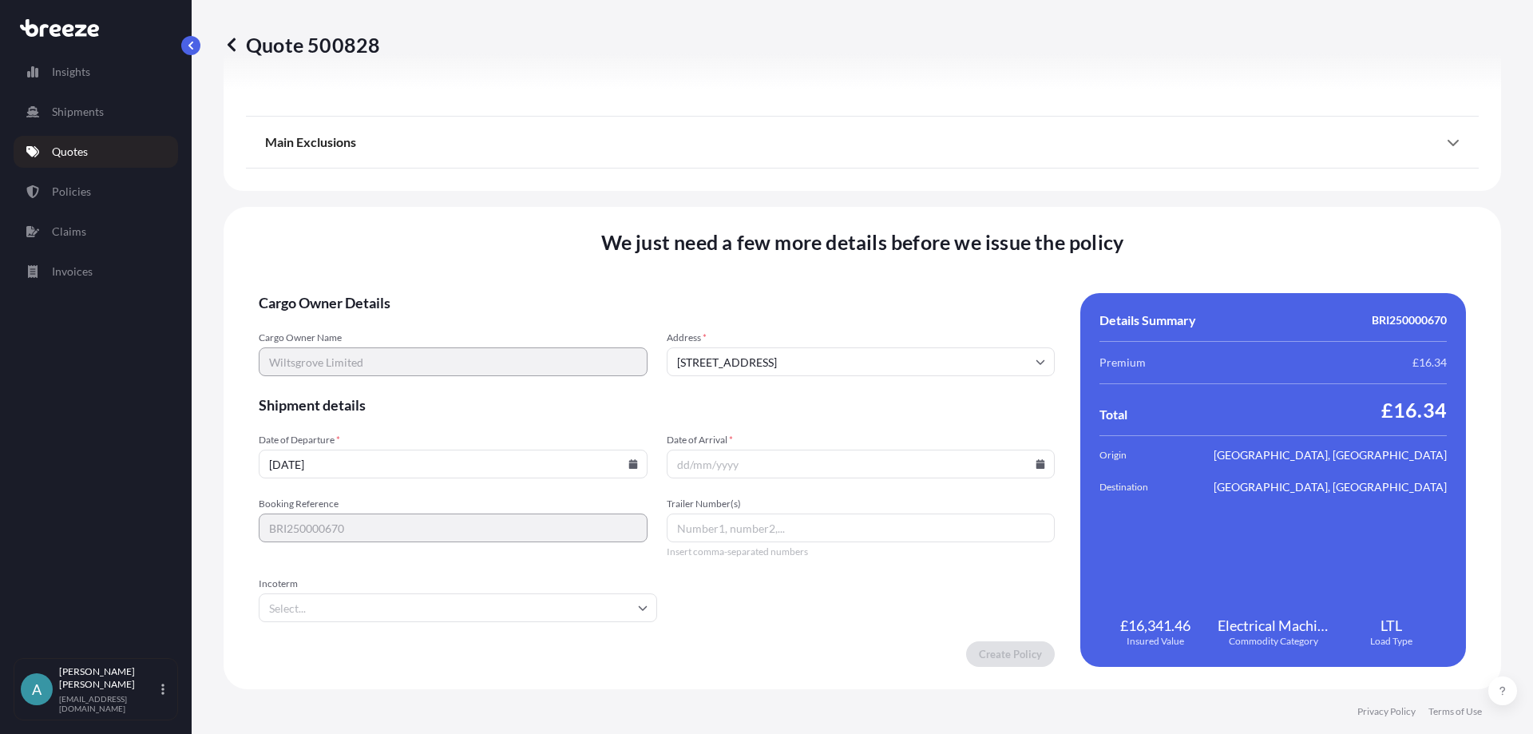
click at [735, 583] on form "Cargo Owner Details Cargo Owner Name Wiltsgrove Limited Address * [STREET_ADDRE…" at bounding box center [657, 480] width 796 height 374
click at [743, 461] on input "Date of Arrival *" at bounding box center [860, 463] width 389 height 29
click at [1036, 467] on icon at bounding box center [1040, 464] width 9 height 10
click at [778, 355] on button "21" at bounding box center [781, 352] width 26 height 26
type input "[DATE]"
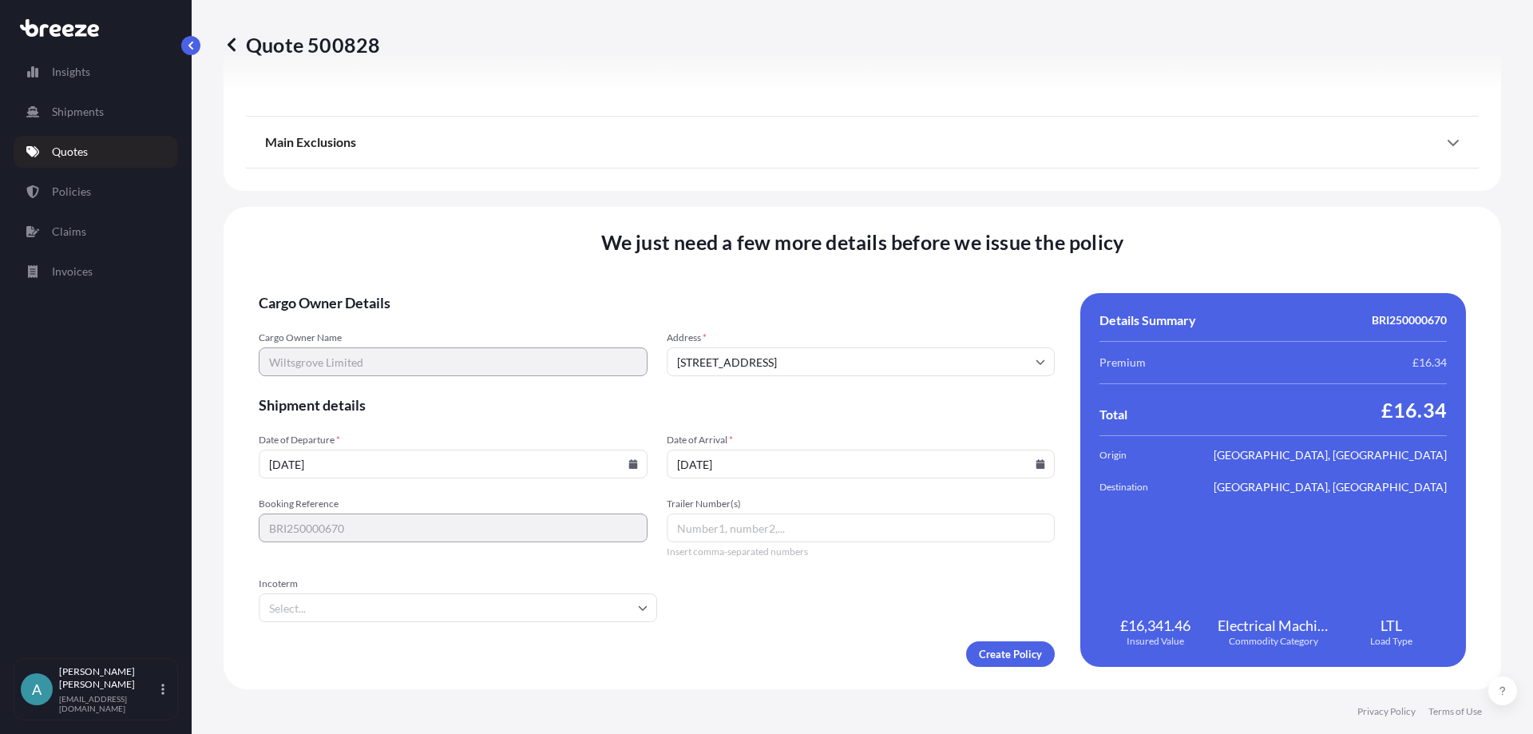
click at [734, 528] on input "Trailer Number(s)" at bounding box center [860, 527] width 389 height 29
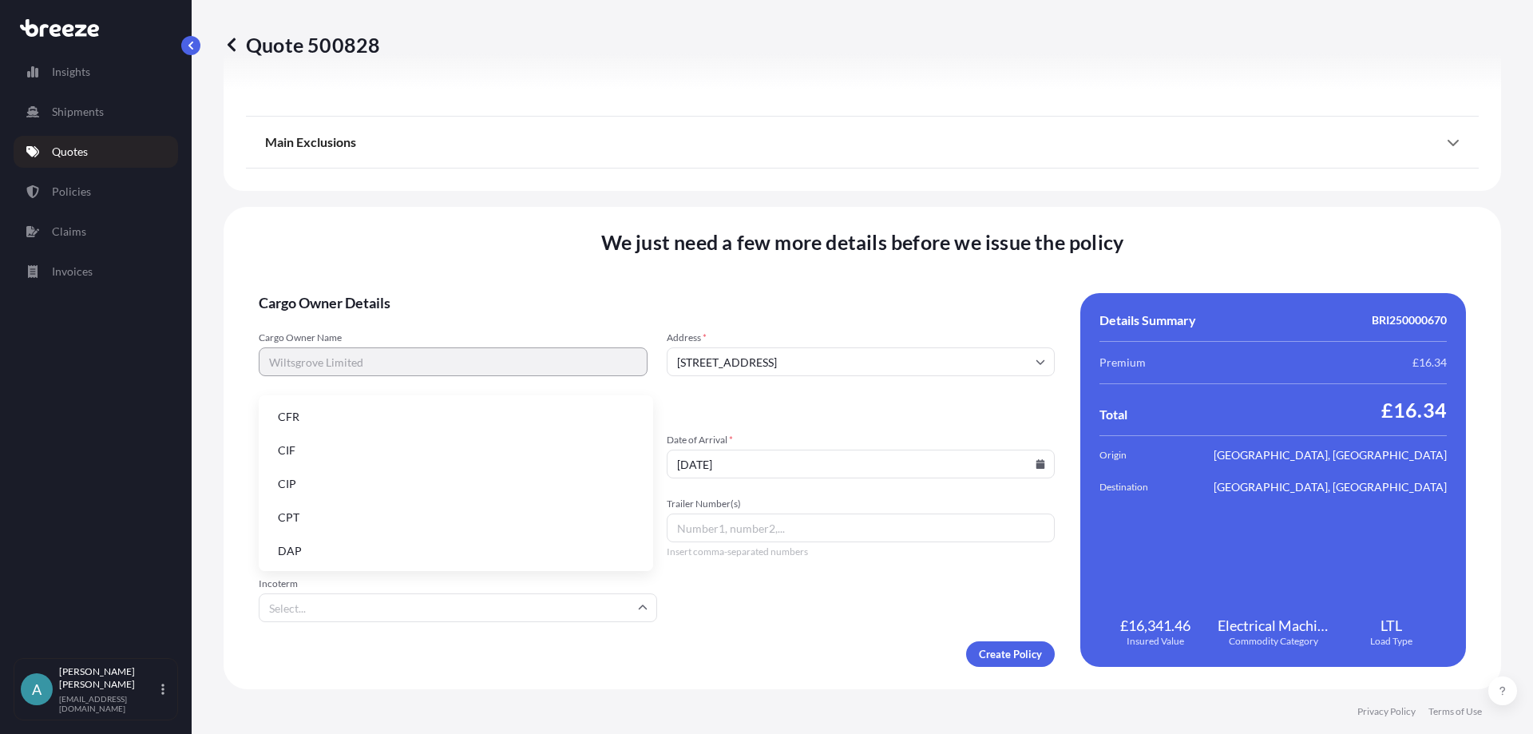
click at [553, 611] on input "Incoterm" at bounding box center [458, 607] width 398 height 29
click at [365, 540] on li "DAP" at bounding box center [456, 551] width 382 height 30
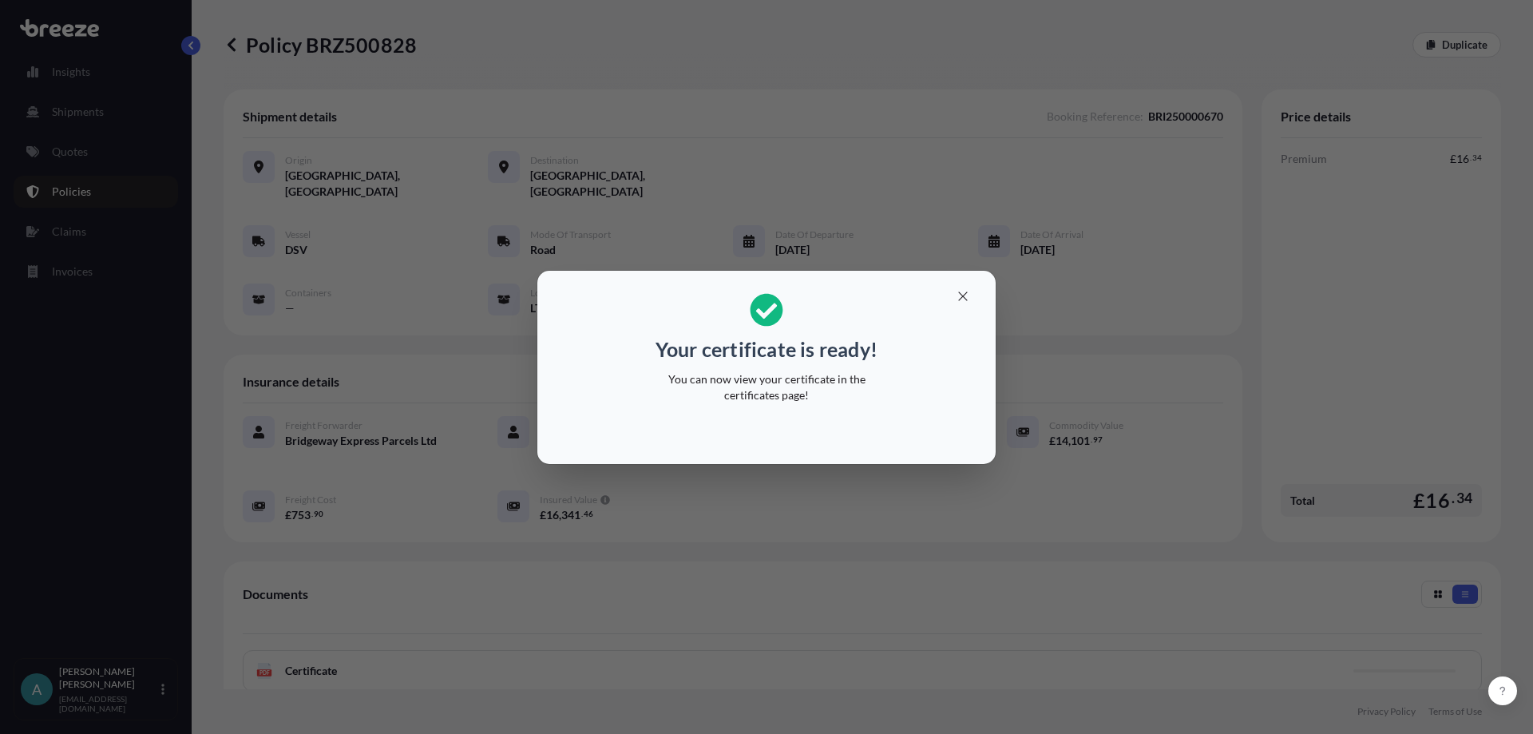
click at [1131, 344] on div "Your certificate is ready! You can now view your certificate in the certificate…" at bounding box center [766, 367] width 1533 height 734
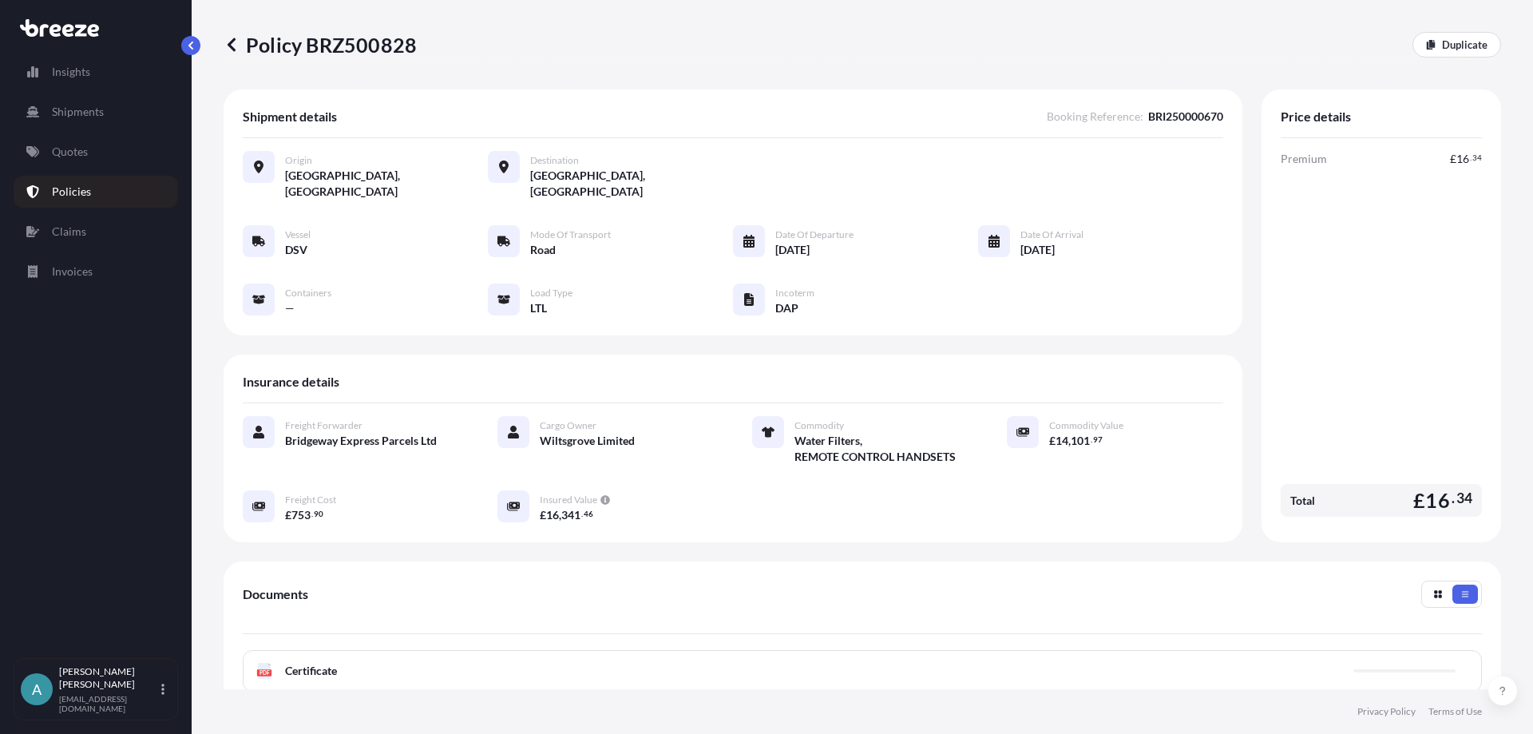
click at [355, 49] on p "Policy BRZ500828" at bounding box center [319, 45] width 193 height 26
copy p "BRZ500828"
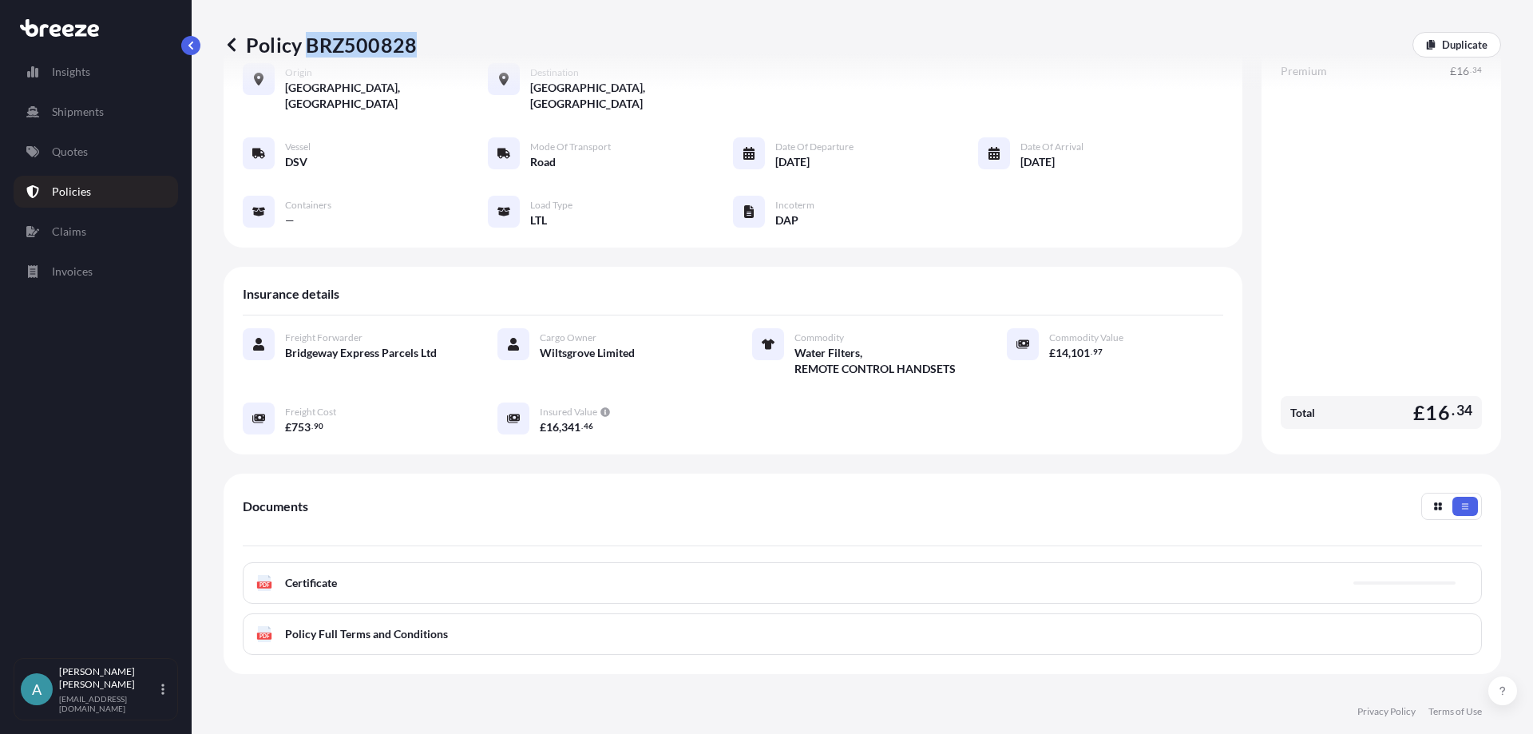
scroll to position [227, 0]
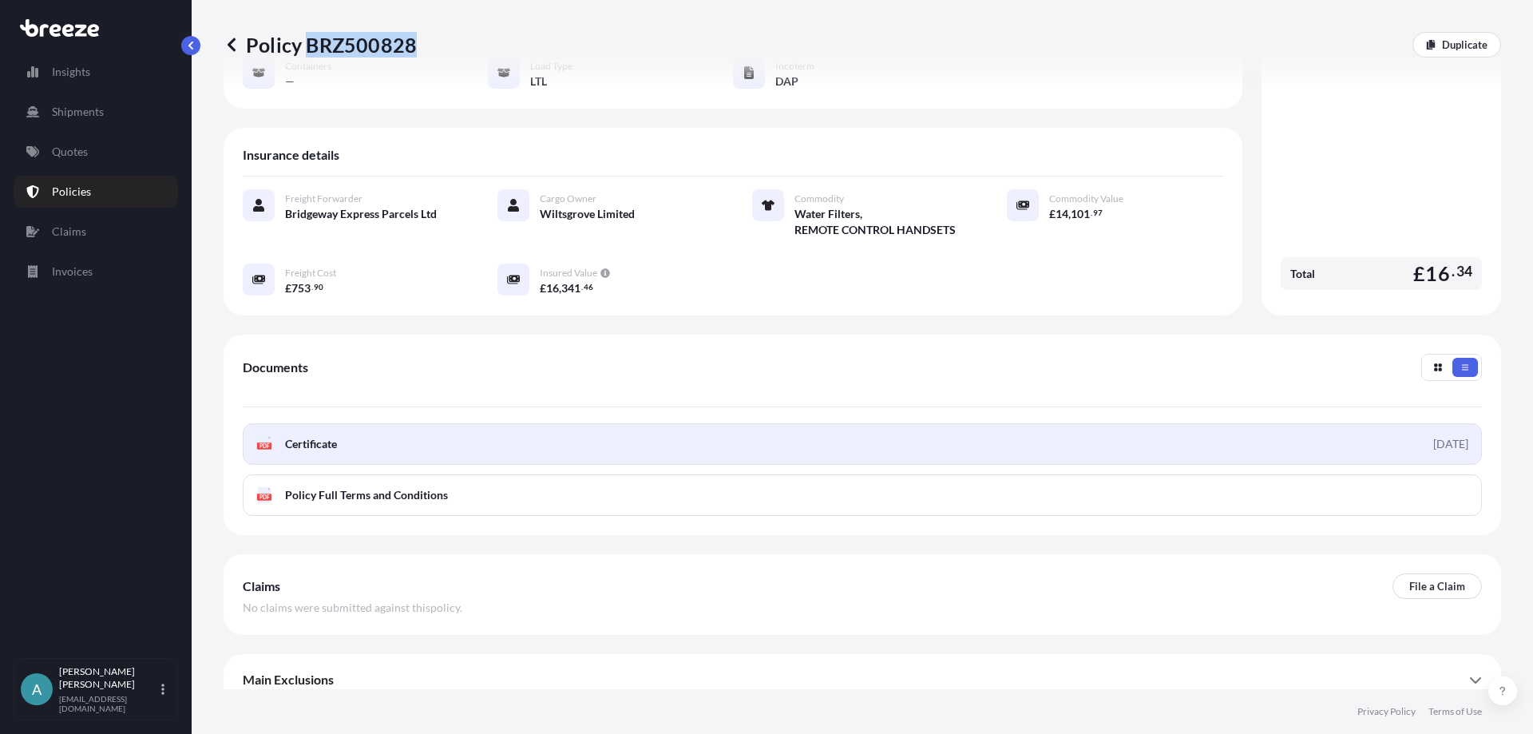
click at [302, 436] on span "Certificate" at bounding box center [311, 444] width 52 height 16
